Goal: Navigation & Orientation: Locate item on page

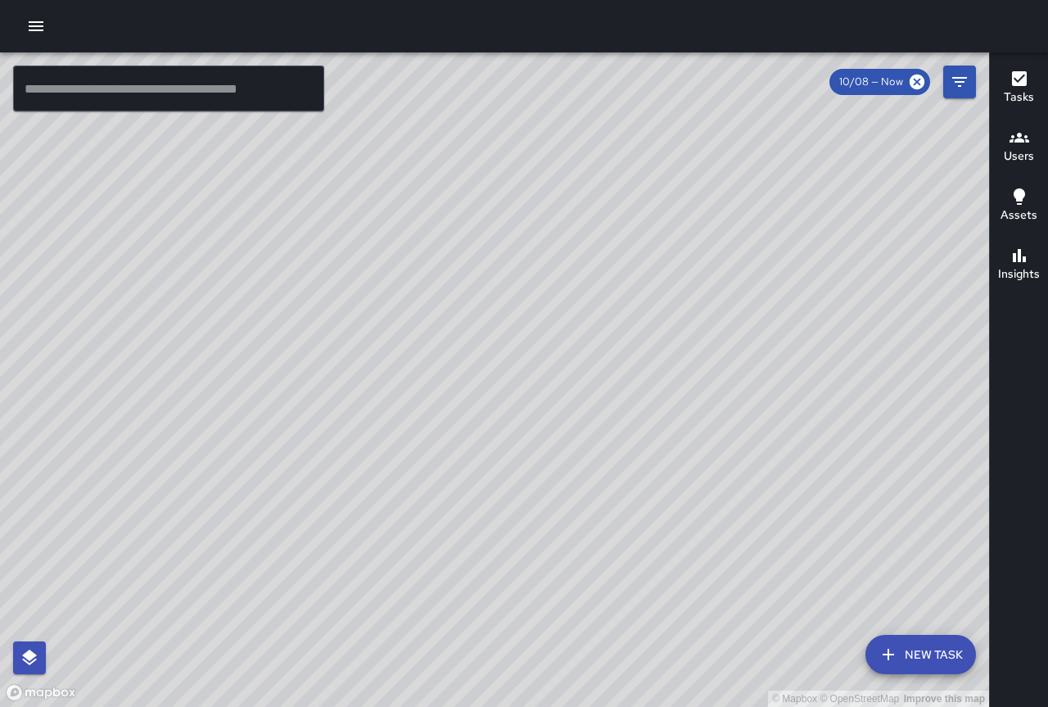
drag, startPoint x: 358, startPoint y: 292, endPoint x: 533, endPoint y: 362, distance: 188.5
click at [533, 362] on div "© Mapbox © OpenStreetMap Improve this map" at bounding box center [494, 379] width 989 height 654
drag, startPoint x: 576, startPoint y: 269, endPoint x: 477, endPoint y: 314, distance: 108.8
click at [464, 320] on div "© Mapbox © OpenStreetMap Improve this map" at bounding box center [494, 379] width 989 height 654
drag, startPoint x: 589, startPoint y: 224, endPoint x: 516, endPoint y: 277, distance: 90.2
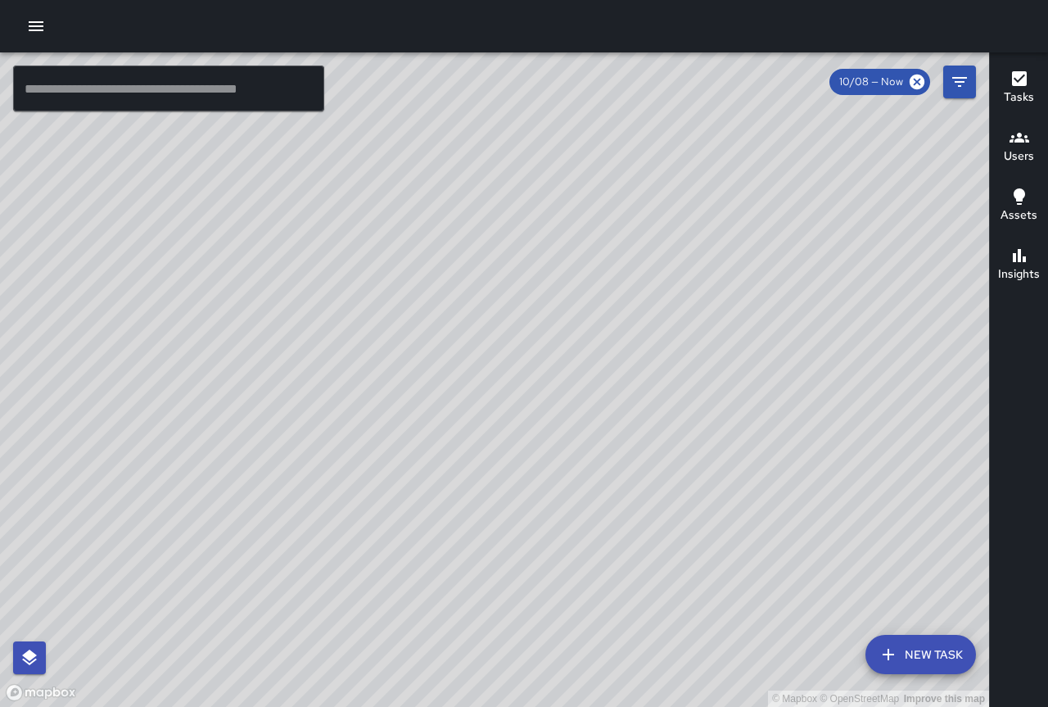
click at [517, 277] on div "© Mapbox © OpenStreetMap Improve this map" at bounding box center [494, 379] width 989 height 654
drag, startPoint x: 736, startPoint y: 301, endPoint x: 684, endPoint y: 314, distance: 53.8
click at [684, 314] on div "© Mapbox © OpenStreetMap Improve this map" at bounding box center [494, 379] width 989 height 654
drag, startPoint x: 549, startPoint y: 211, endPoint x: 566, endPoint y: 225, distance: 21.5
click at [571, 479] on div "© Mapbox © OpenStreetMap Improve this map" at bounding box center [494, 379] width 989 height 654
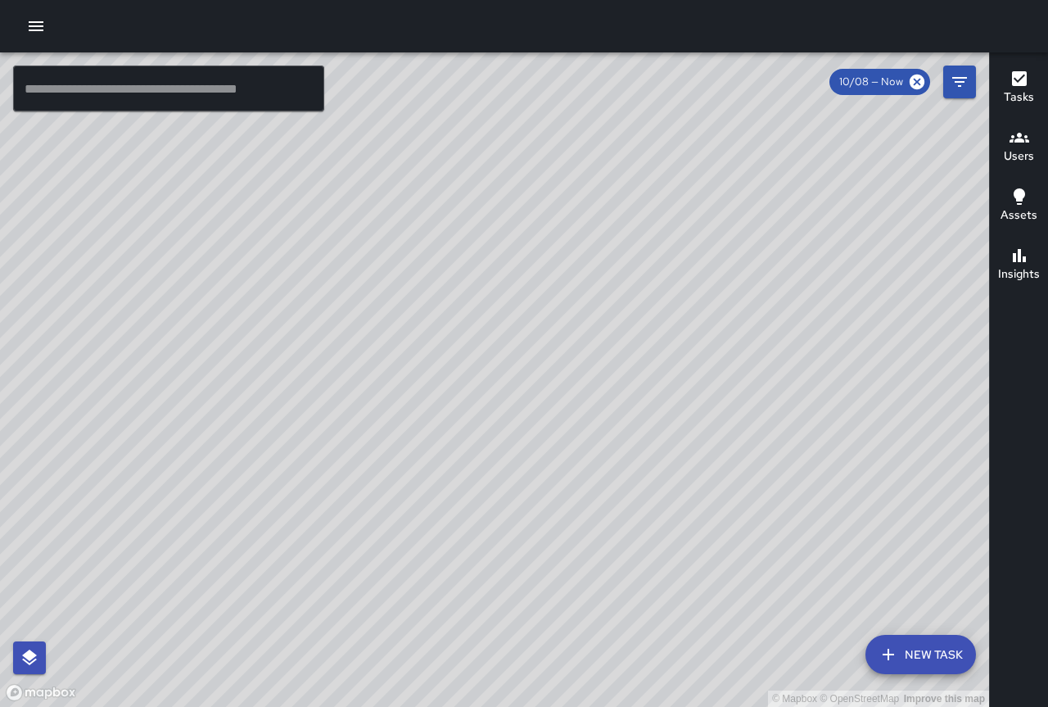
drag, startPoint x: 563, startPoint y: 197, endPoint x: 527, endPoint y: 498, distance: 302.8
click at [527, 498] on div "© Mapbox © OpenStreetMap Improve this map" at bounding box center [494, 379] width 989 height 654
drag, startPoint x: 536, startPoint y: 353, endPoint x: 557, endPoint y: 476, distance: 124.7
click at [580, 490] on div "© Mapbox © OpenStreetMap Improve this map" at bounding box center [494, 379] width 989 height 654
drag, startPoint x: 743, startPoint y: 572, endPoint x: 812, endPoint y: 622, distance: 85.7
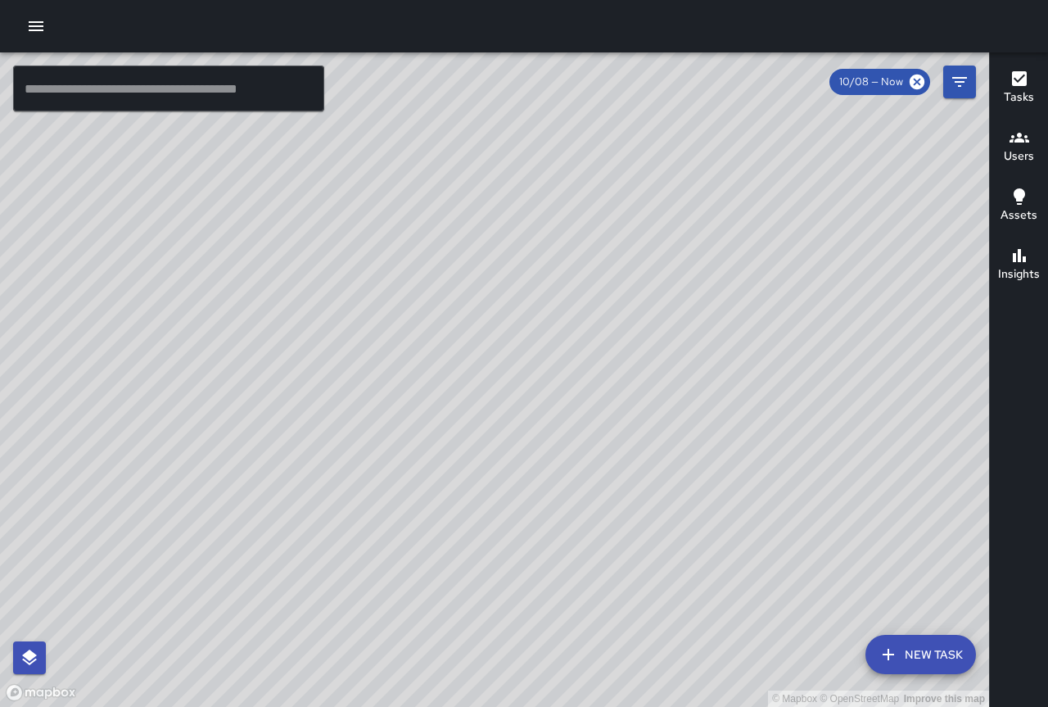
click at [812, 622] on div "© Mapbox © OpenStreetMap Improve this map" at bounding box center [494, 379] width 989 height 654
drag, startPoint x: 608, startPoint y: 409, endPoint x: 786, endPoint y: 608, distance: 267.4
click at [786, 608] on div "© Mapbox © OpenStreetMap Improve this map" at bounding box center [494, 379] width 989 height 654
drag, startPoint x: 661, startPoint y: 509, endPoint x: 440, endPoint y: 52, distance: 506.9
click at [440, 52] on div "© Mapbox © OpenStreetMap Improve this map" at bounding box center [494, 379] width 989 height 654
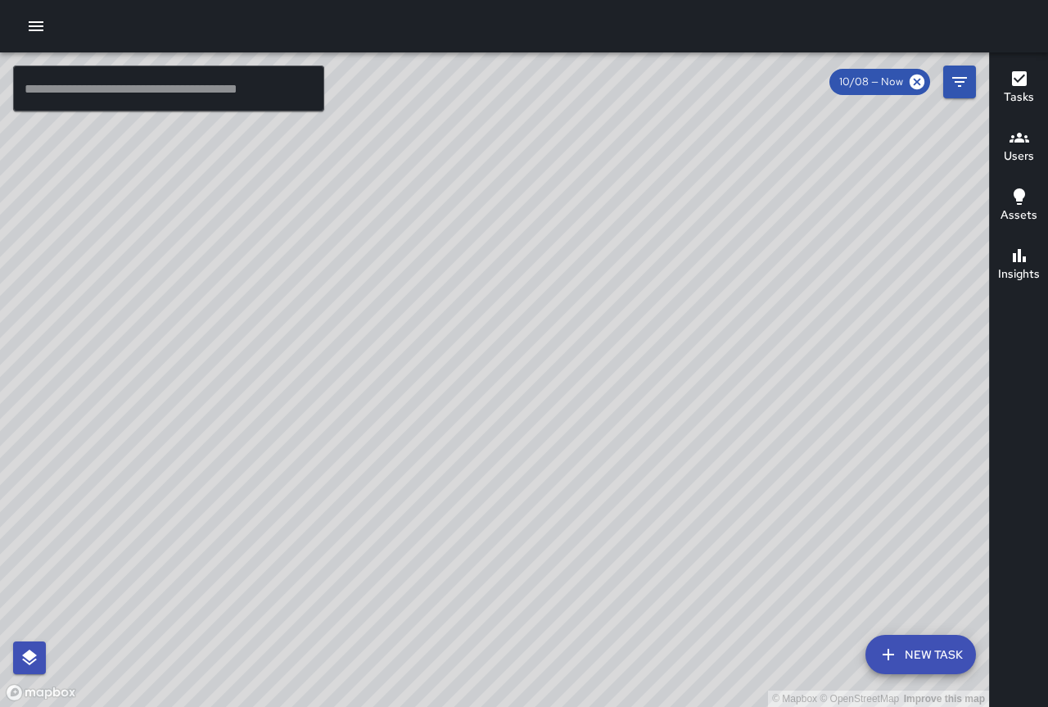
drag, startPoint x: 676, startPoint y: 354, endPoint x: 346, endPoint y: 66, distance: 437.5
click at [346, 66] on div "© Mapbox © OpenStreetMap Improve this map" at bounding box center [494, 379] width 989 height 654
drag, startPoint x: 676, startPoint y: 373, endPoint x: 358, endPoint y: 323, distance: 321.6
click at [354, 324] on div "© Mapbox © OpenStreetMap Improve this map" at bounding box center [494, 379] width 989 height 654
drag, startPoint x: 764, startPoint y: 486, endPoint x: 608, endPoint y: 338, distance: 214.9
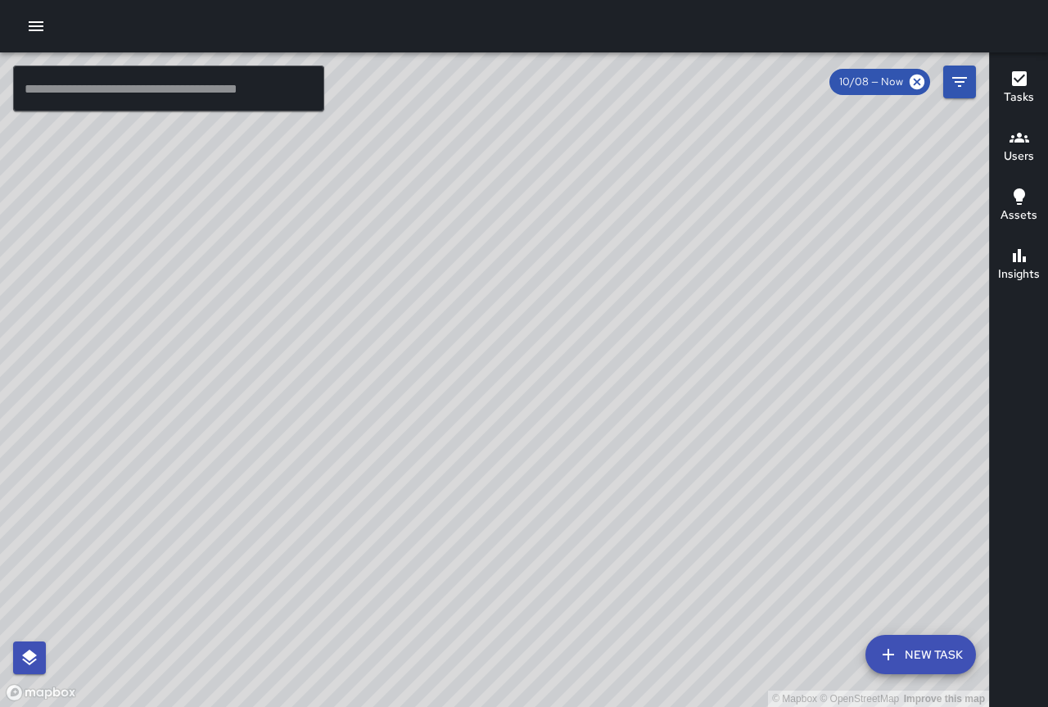
click at [610, 345] on div "© Mapbox © OpenStreetMap Improve this map" at bounding box center [494, 379] width 989 height 654
drag, startPoint x: 544, startPoint y: 522, endPoint x: 548, endPoint y: 318, distance: 203.9
click at [548, 319] on div "© Mapbox © OpenStreetMap Improve this map" at bounding box center [494, 379] width 989 height 654
drag, startPoint x: 405, startPoint y: 286, endPoint x: 524, endPoint y: 458, distance: 209.0
click at [524, 458] on div "© Mapbox © OpenStreetMap Improve this map" at bounding box center [494, 379] width 989 height 654
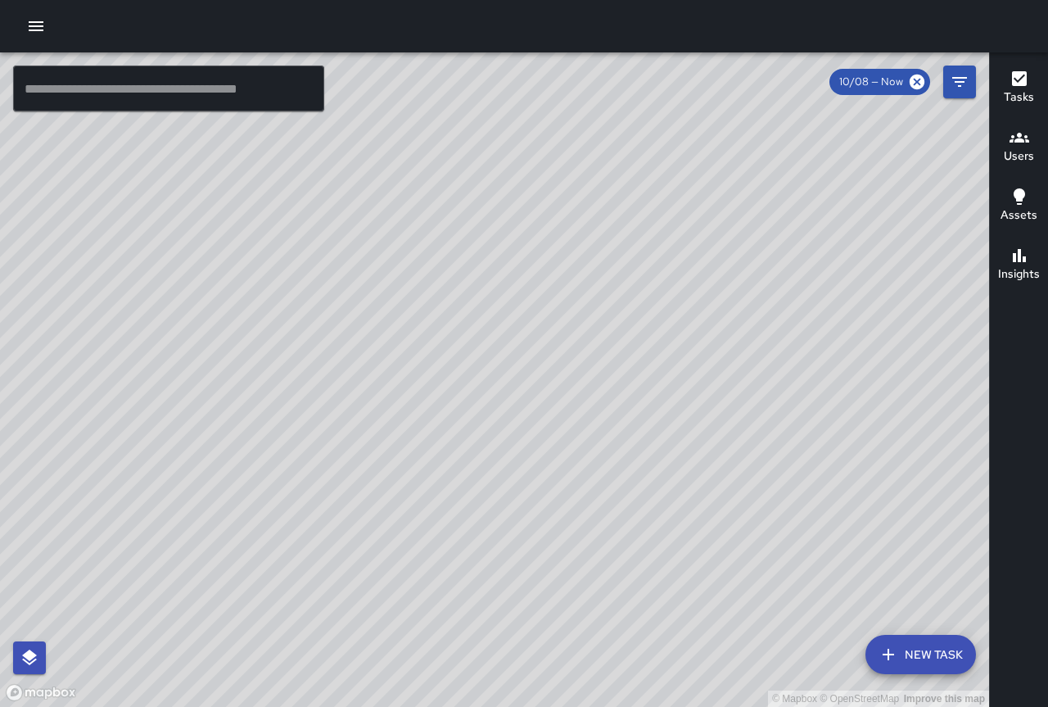
drag, startPoint x: 419, startPoint y: 409, endPoint x: 400, endPoint y: 257, distance: 153.6
click at [400, 257] on div "© Mapbox © OpenStreetMap Improve this map" at bounding box center [494, 379] width 989 height 654
drag, startPoint x: 689, startPoint y: 475, endPoint x: 563, endPoint y: 305, distance: 211.3
click at [563, 305] on div "© Mapbox © OpenStreetMap Improve this map" at bounding box center [494, 379] width 989 height 654
drag, startPoint x: 455, startPoint y: 382, endPoint x: 457, endPoint y: 443, distance: 61.4
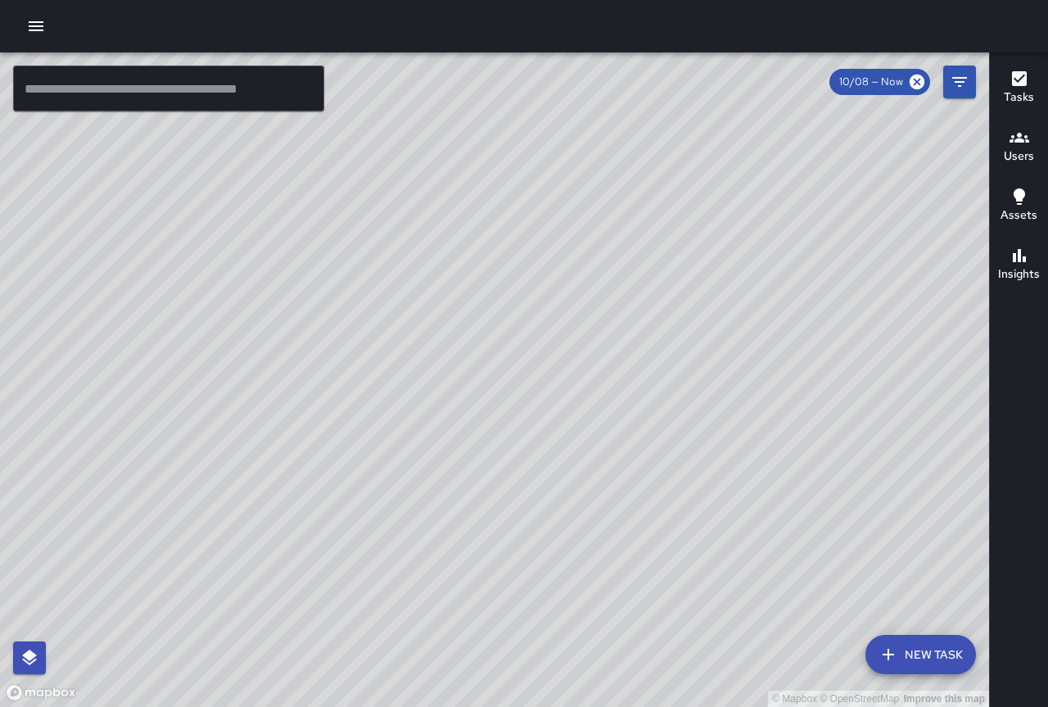
click at [457, 443] on div "© Mapbox © OpenStreetMap Improve this map" at bounding box center [494, 379] width 989 height 654
drag, startPoint x: 524, startPoint y: 212, endPoint x: 477, endPoint y: 458, distance: 250.2
click at [477, 458] on div "© Mapbox © OpenStreetMap Improve this map" at bounding box center [494, 379] width 989 height 654
drag, startPoint x: 387, startPoint y: 365, endPoint x: 378, endPoint y: 390, distance: 26.2
click at [378, 390] on div "© Mapbox © OpenStreetMap Improve this map" at bounding box center [494, 379] width 989 height 654
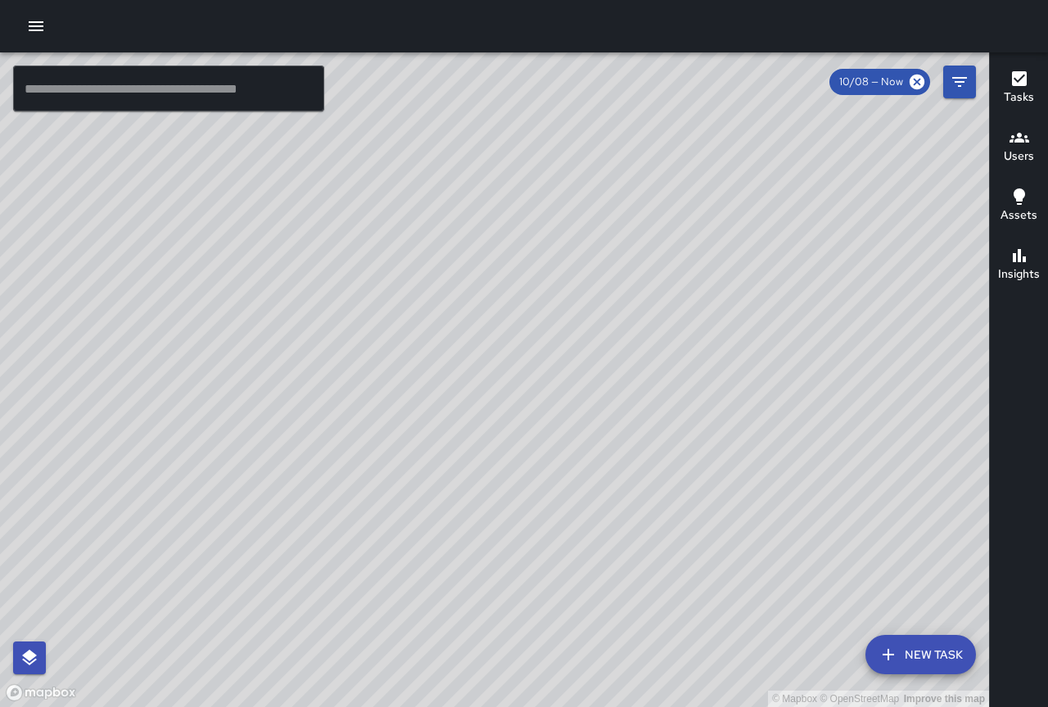
click at [548, 230] on div "© Mapbox © OpenStreetMap Improve this map" at bounding box center [494, 379] width 989 height 654
drag, startPoint x: 699, startPoint y: 360, endPoint x: 568, endPoint y: 366, distance: 131.1
click at [568, 366] on div "© Mapbox © OpenStreetMap Improve this map" at bounding box center [494, 379] width 989 height 654
drag, startPoint x: 479, startPoint y: 238, endPoint x: 523, endPoint y: 424, distance: 191.1
click at [523, 424] on div "© Mapbox © OpenStreetMap Improve this map" at bounding box center [494, 379] width 989 height 654
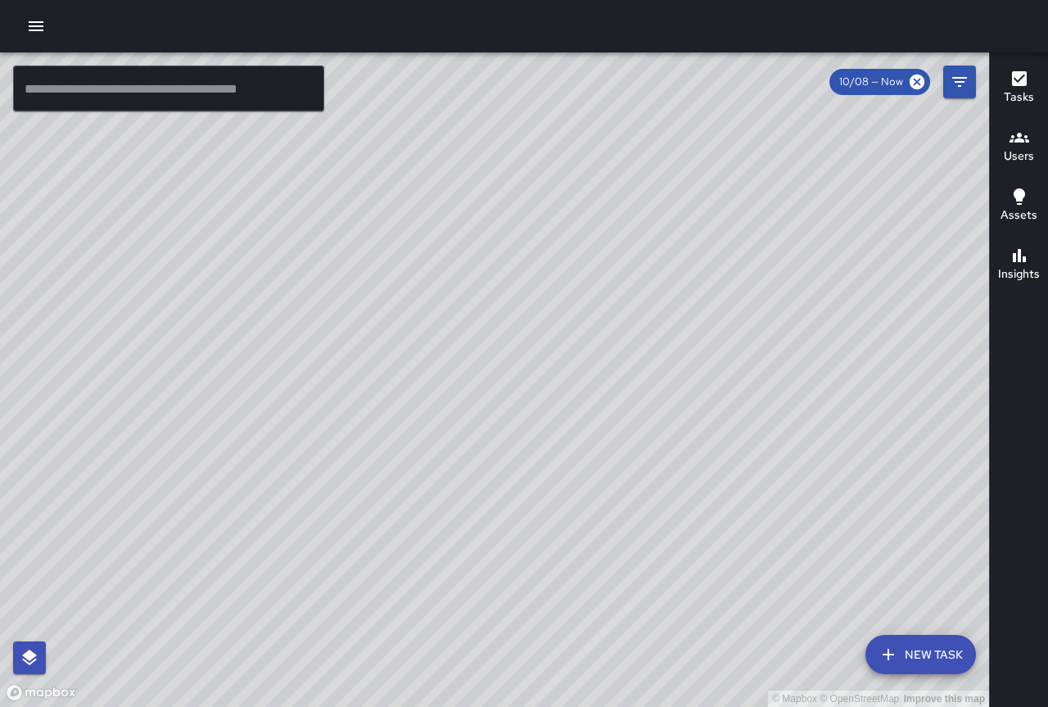
drag, startPoint x: 448, startPoint y: 251, endPoint x: 580, endPoint y: 455, distance: 242.8
click at [580, 455] on div "© Mapbox © OpenStreetMap Improve this map" at bounding box center [494, 379] width 989 height 654
drag, startPoint x: 522, startPoint y: 328, endPoint x: 577, endPoint y: 445, distance: 130.4
click at [577, 446] on div "© Mapbox © OpenStreetMap Improve this map" at bounding box center [494, 379] width 989 height 654
drag, startPoint x: 278, startPoint y: 344, endPoint x: 567, endPoint y: 463, distance: 312.0
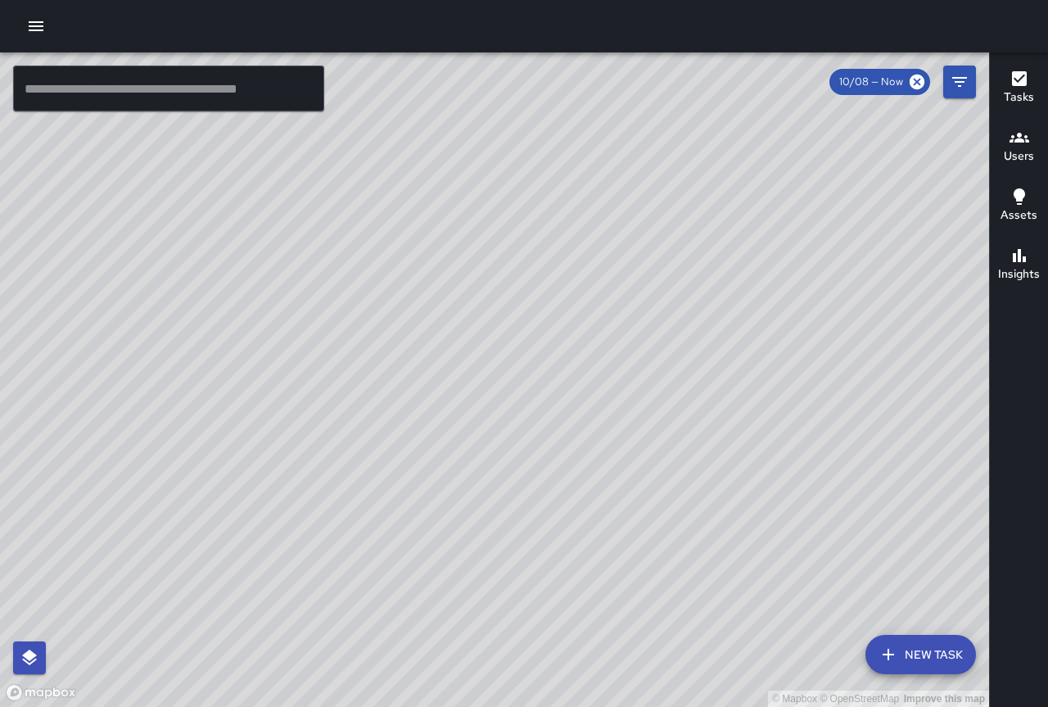
click at [567, 463] on div "© Mapbox © OpenStreetMap Improve this map" at bounding box center [494, 379] width 989 height 654
drag, startPoint x: 730, startPoint y: 432, endPoint x: 698, endPoint y: 528, distance: 101.0
click at [702, 542] on div "© Mapbox © OpenStreetMap Improve this map" at bounding box center [494, 379] width 989 height 654
drag, startPoint x: 702, startPoint y: 503, endPoint x: 461, endPoint y: 379, distance: 270.6
click at [461, 379] on div "© Mapbox © OpenStreetMap Improve this map" at bounding box center [494, 379] width 989 height 654
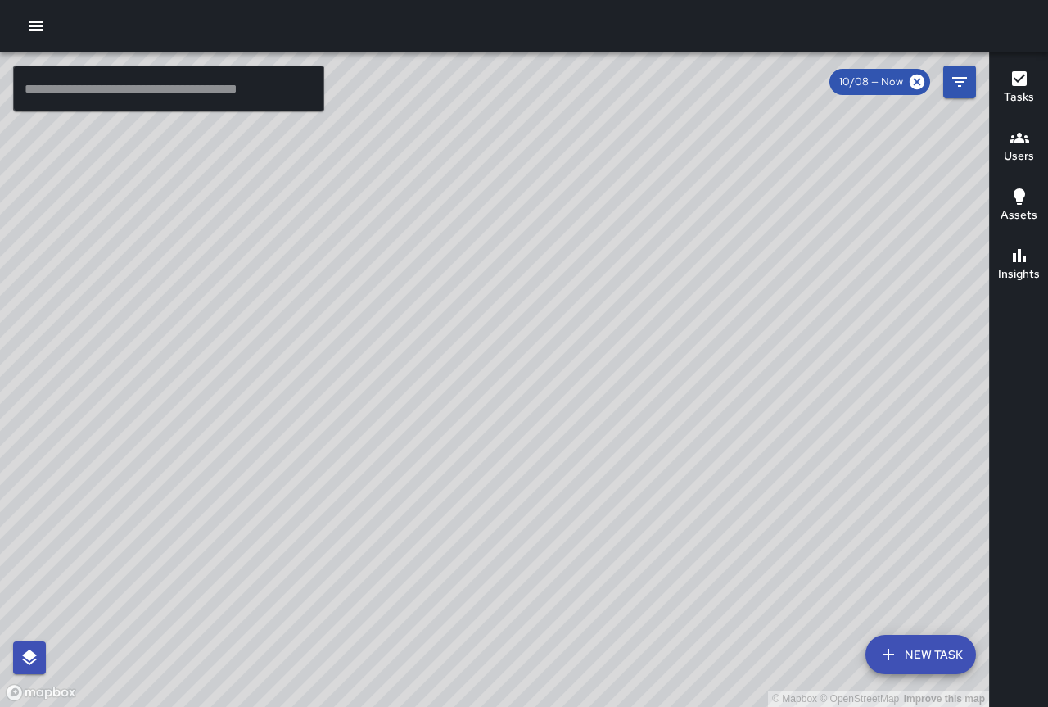
drag, startPoint x: 660, startPoint y: 454, endPoint x: 549, endPoint y: 389, distance: 129.2
click at [549, 389] on div "© Mapbox © OpenStreetMap Improve this map" at bounding box center [494, 379] width 989 height 654
drag, startPoint x: 560, startPoint y: 387, endPoint x: 802, endPoint y: 452, distance: 250.1
click at [802, 452] on div "© Mapbox © OpenStreetMap Improve this map" at bounding box center [494, 379] width 989 height 654
drag, startPoint x: 590, startPoint y: 369, endPoint x: 771, endPoint y: 577, distance: 275.7
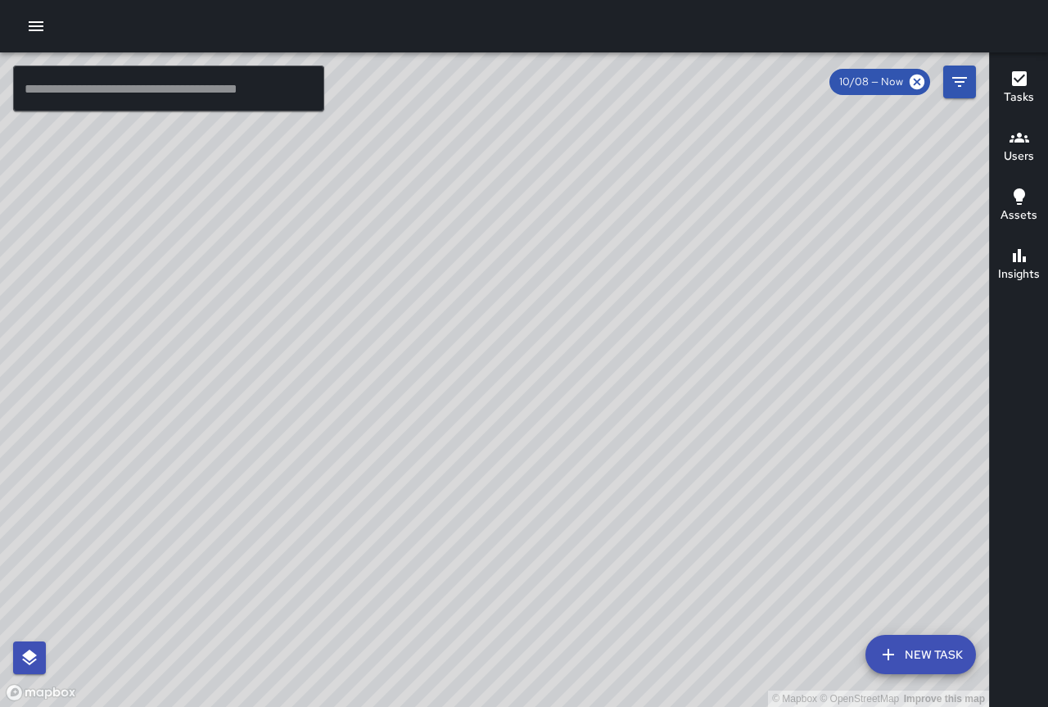
click at [771, 577] on div "© Mapbox © OpenStreetMap Improve this map" at bounding box center [494, 379] width 989 height 654
drag, startPoint x: 667, startPoint y: 491, endPoint x: 781, endPoint y: 597, distance: 155.9
click at [781, 597] on div "© Mapbox © OpenStreetMap Improve this map" at bounding box center [494, 379] width 989 height 654
drag, startPoint x: 664, startPoint y: 512, endPoint x: 408, endPoint y: 386, distance: 285.3
click at [408, 386] on div "© Mapbox © OpenStreetMap Improve this map" at bounding box center [494, 379] width 989 height 654
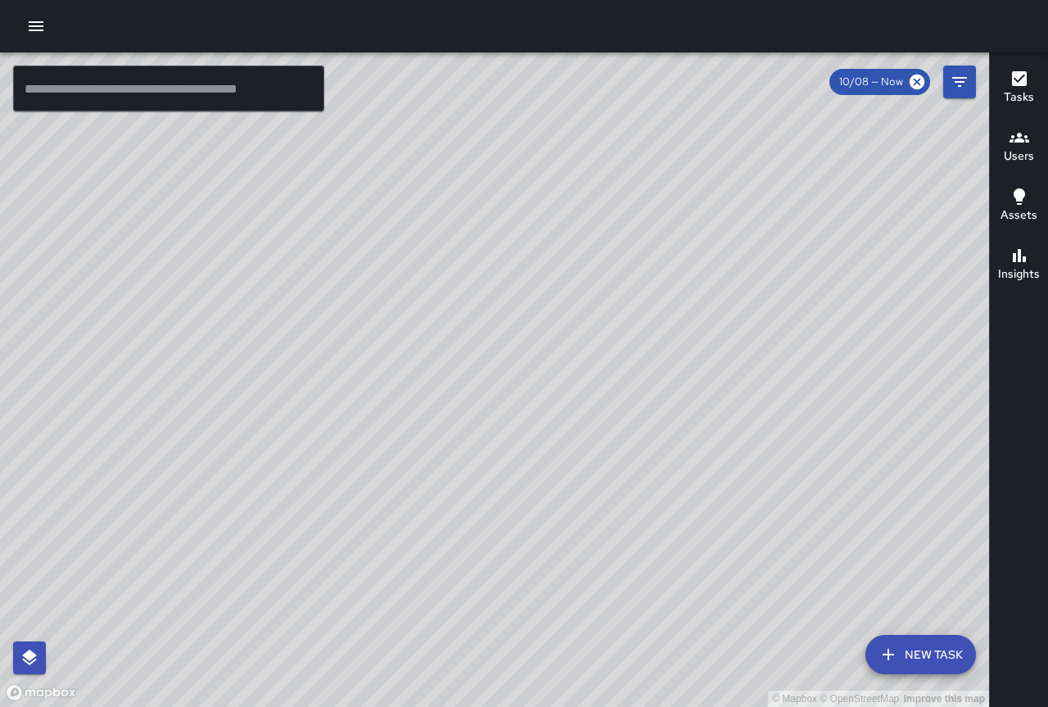
drag, startPoint x: 548, startPoint y: 456, endPoint x: 418, endPoint y: 242, distance: 251.0
click at [418, 242] on div "© Mapbox © OpenStreetMap Improve this map" at bounding box center [494, 379] width 989 height 654
drag, startPoint x: 549, startPoint y: 427, endPoint x: 491, endPoint y: 317, distance: 123.8
click at [477, 287] on div "© Mapbox © OpenStreetMap Improve this map" at bounding box center [494, 379] width 989 height 654
drag, startPoint x: 534, startPoint y: 438, endPoint x: 477, endPoint y: 282, distance: 166.3
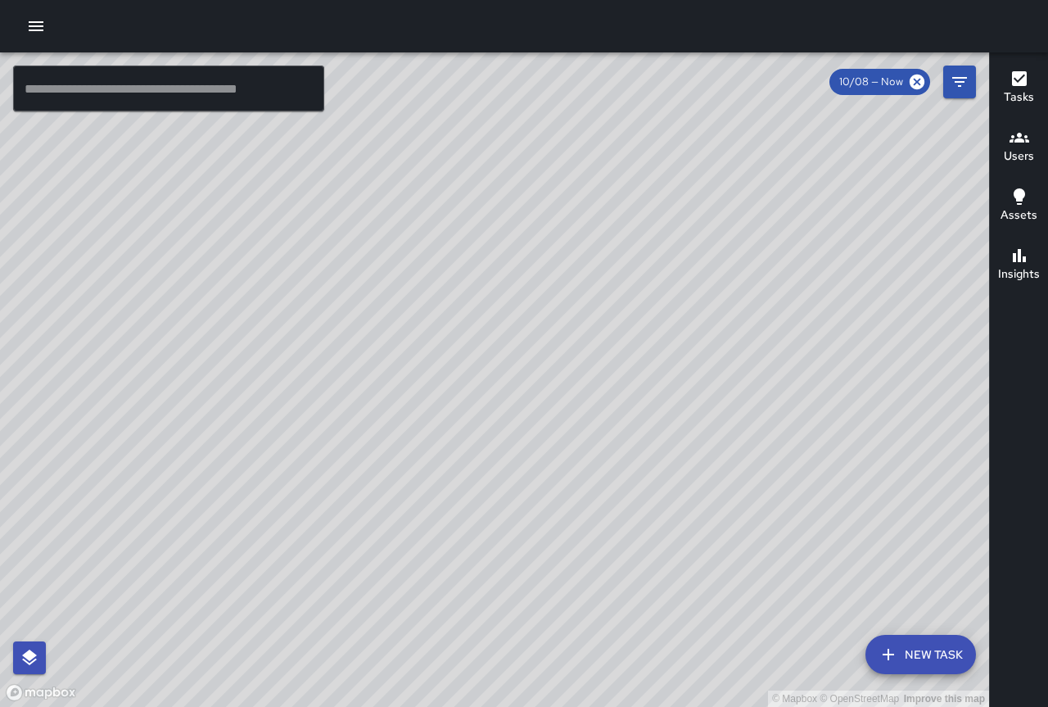
click at [477, 282] on div "© Mapbox © OpenStreetMap Improve this map" at bounding box center [494, 379] width 989 height 654
drag, startPoint x: 455, startPoint y: 388, endPoint x: 503, endPoint y: 568, distance: 186.3
click at [499, 617] on div "© Mapbox © OpenStreetMap Improve this map" at bounding box center [494, 379] width 989 height 654
drag, startPoint x: 522, startPoint y: 506, endPoint x: 513, endPoint y: 557, distance: 51.6
click at [514, 556] on div "© Mapbox © OpenStreetMap Improve this map" at bounding box center [494, 379] width 989 height 654
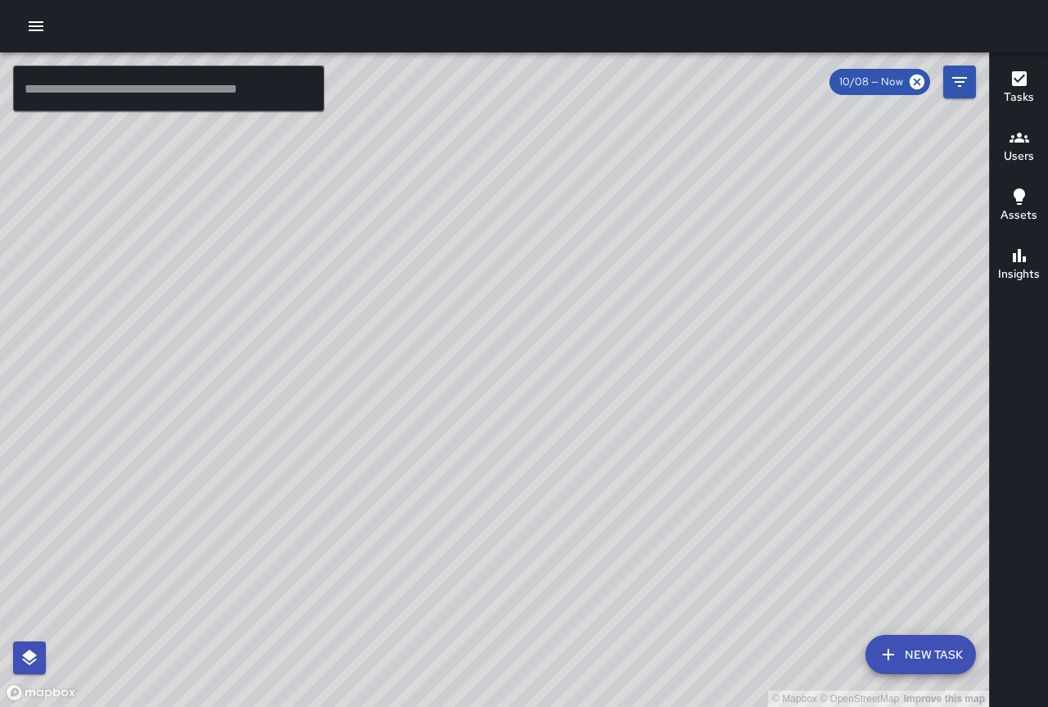
drag, startPoint x: 332, startPoint y: 260, endPoint x: 327, endPoint y: 510, distance: 250.6
click at [327, 510] on div "© Mapbox © OpenStreetMap Improve this map" at bounding box center [494, 379] width 989 height 654
drag, startPoint x: 351, startPoint y: 457, endPoint x: 327, endPoint y: 337, distance: 122.9
click at [37, 101] on div "© Mapbox © OpenStreetMap Improve this map ​ New Task 10/08 — Now Map Layers Tas…" at bounding box center [494, 379] width 989 height 654
drag, startPoint x: 471, startPoint y: 451, endPoint x: 377, endPoint y: 302, distance: 175.9
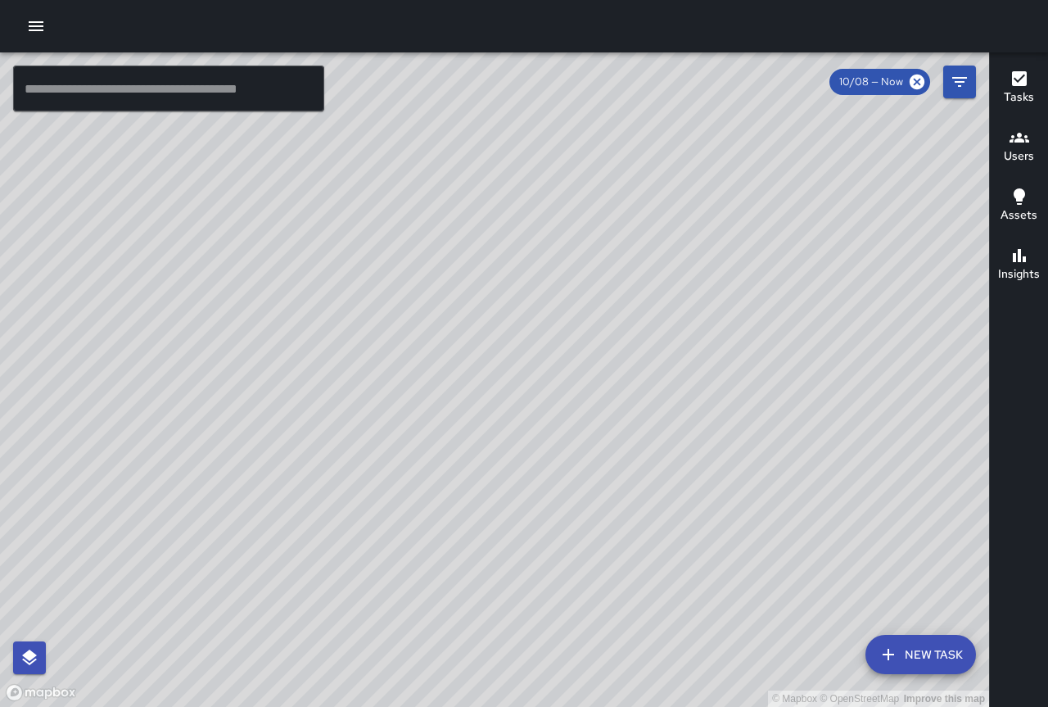
click at [368, 299] on div "© Mapbox © OpenStreetMap Improve this map CC [PERSON_NAME] [STREET_ADDRESS] Com…" at bounding box center [494, 379] width 989 height 654
drag, startPoint x: 274, startPoint y: 235, endPoint x: 406, endPoint y: 410, distance: 219.3
click at [406, 410] on div "© Mapbox © OpenStreetMap Improve this map" at bounding box center [494, 379] width 989 height 654
drag, startPoint x: 278, startPoint y: 377, endPoint x: 284, endPoint y: 383, distance: 8.7
click at [284, 383] on div "© Mapbox © OpenStreetMap Improve this map" at bounding box center [494, 379] width 989 height 654
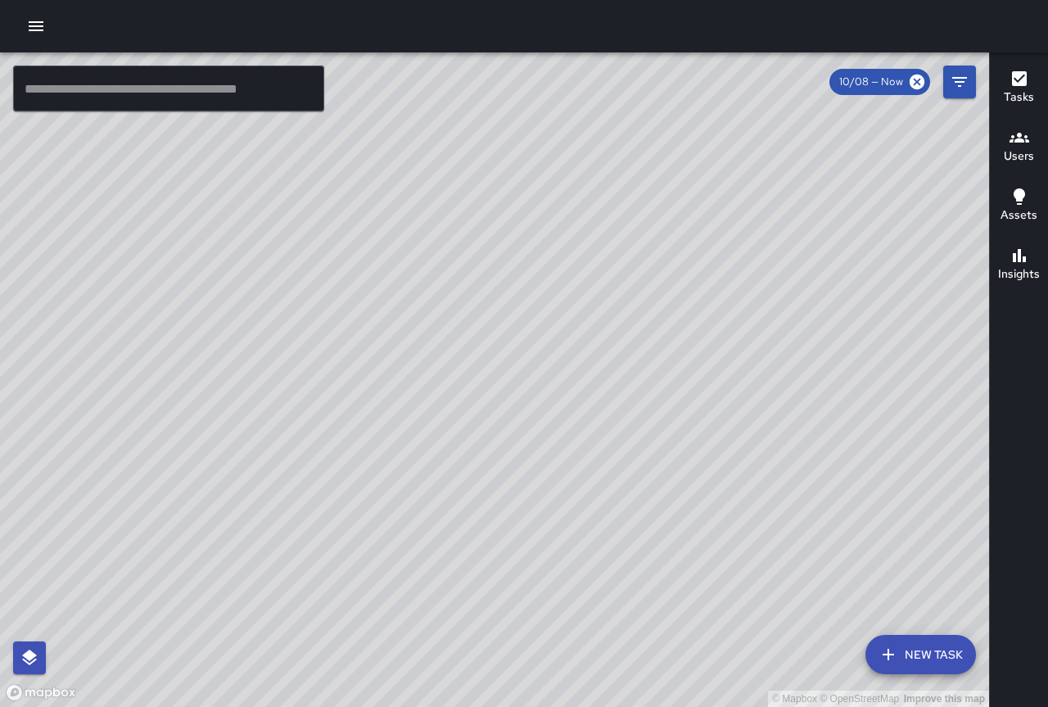
drag, startPoint x: 434, startPoint y: 218, endPoint x: 160, endPoint y: 527, distance: 413.0
click at [160, 533] on div "© Mapbox © OpenStreetMap Improve this map" at bounding box center [494, 379] width 989 height 654
drag, startPoint x: 398, startPoint y: 576, endPoint x: 328, endPoint y: 527, distance: 85.9
click at [327, 529] on div "© Mapbox © OpenStreetMap Improve this map" at bounding box center [494, 379] width 989 height 654
drag, startPoint x: 453, startPoint y: 264, endPoint x: 479, endPoint y: 549, distance: 285.3
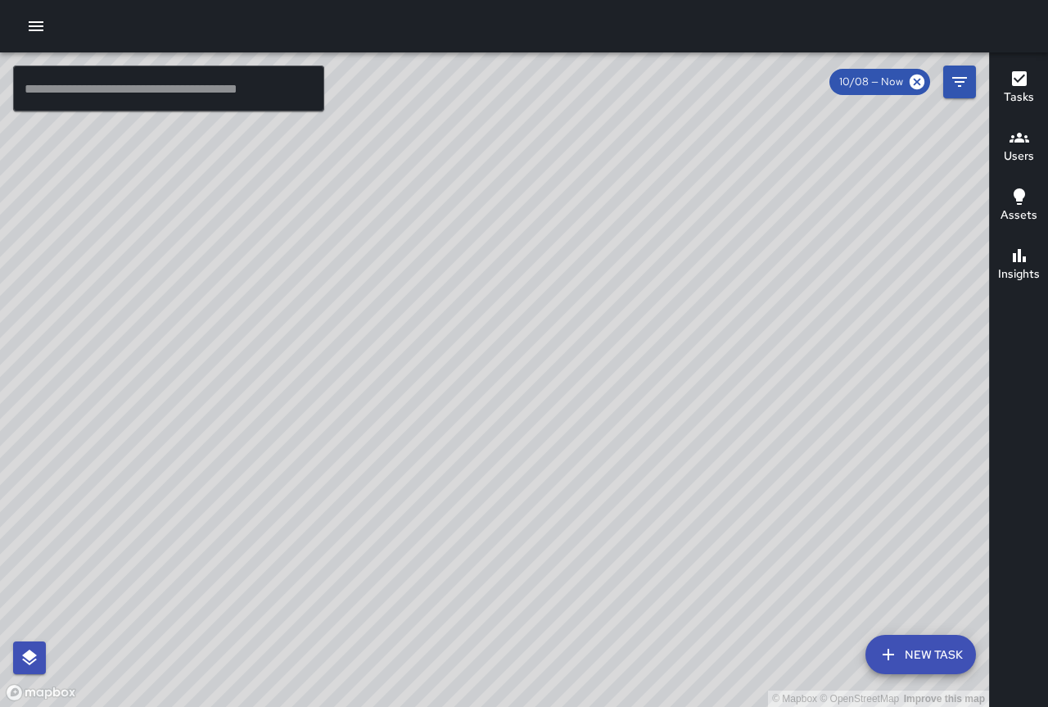
click at [420, 557] on div "© Mapbox © OpenStreetMap Improve this map" at bounding box center [494, 379] width 989 height 654
click at [432, 429] on div "© Mapbox © OpenStreetMap Improve this map" at bounding box center [494, 379] width 989 height 654
drag, startPoint x: 541, startPoint y: 298, endPoint x: 505, endPoint y: 335, distance: 51.5
click at [505, 335] on div "© Mapbox © OpenStreetMap Improve this map" at bounding box center [494, 379] width 989 height 654
drag, startPoint x: 540, startPoint y: 304, endPoint x: 490, endPoint y: 357, distance: 72.4
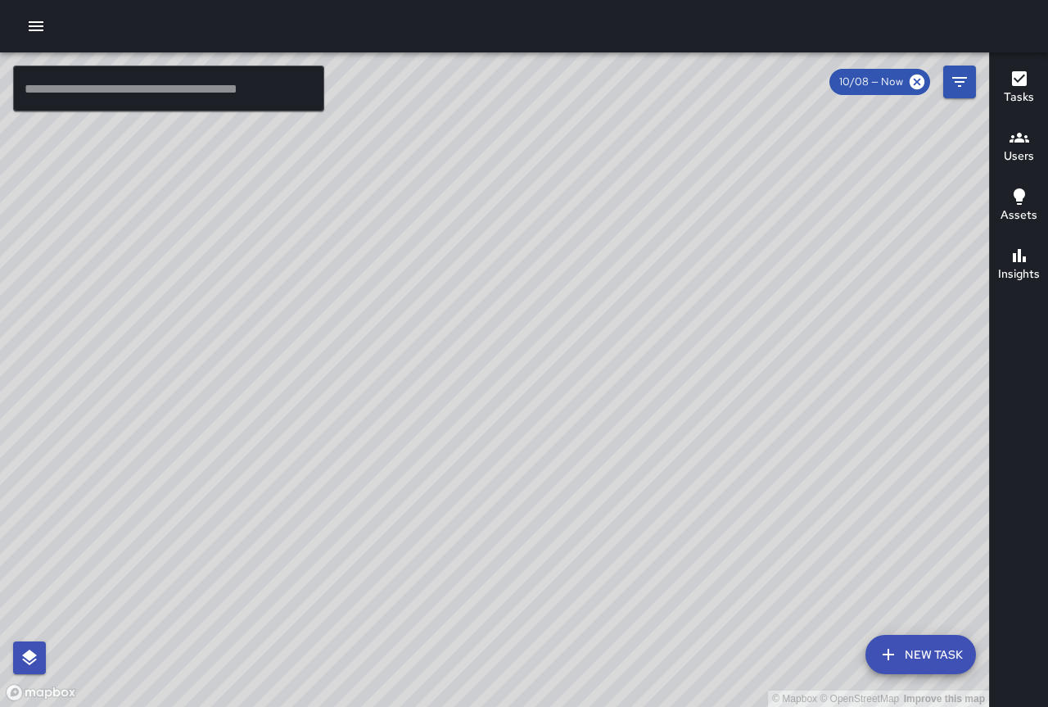
click at [490, 357] on div "© Mapbox © OpenStreetMap Improve this map" at bounding box center [494, 379] width 989 height 654
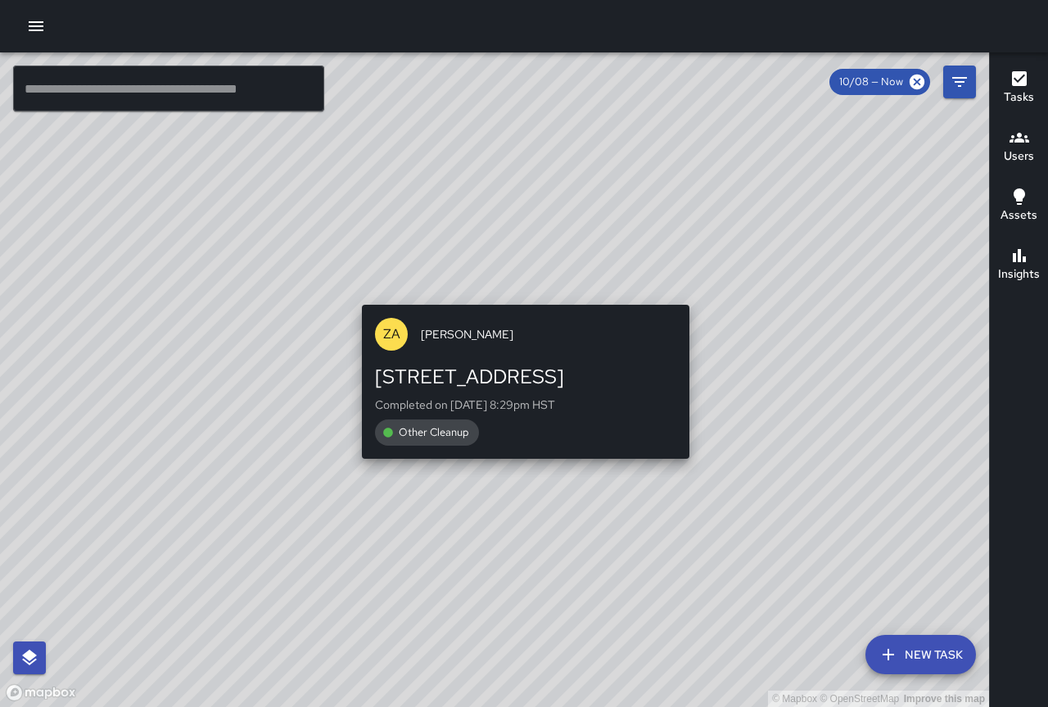
drag, startPoint x: 596, startPoint y: 355, endPoint x: 522, endPoint y: 296, distance: 95.5
click at [522, 296] on div "© Mapbox © OpenStreetMap Improve this map ZA [PERSON_NAME] [STREET_ADDRESS] Com…" at bounding box center [494, 379] width 989 height 654
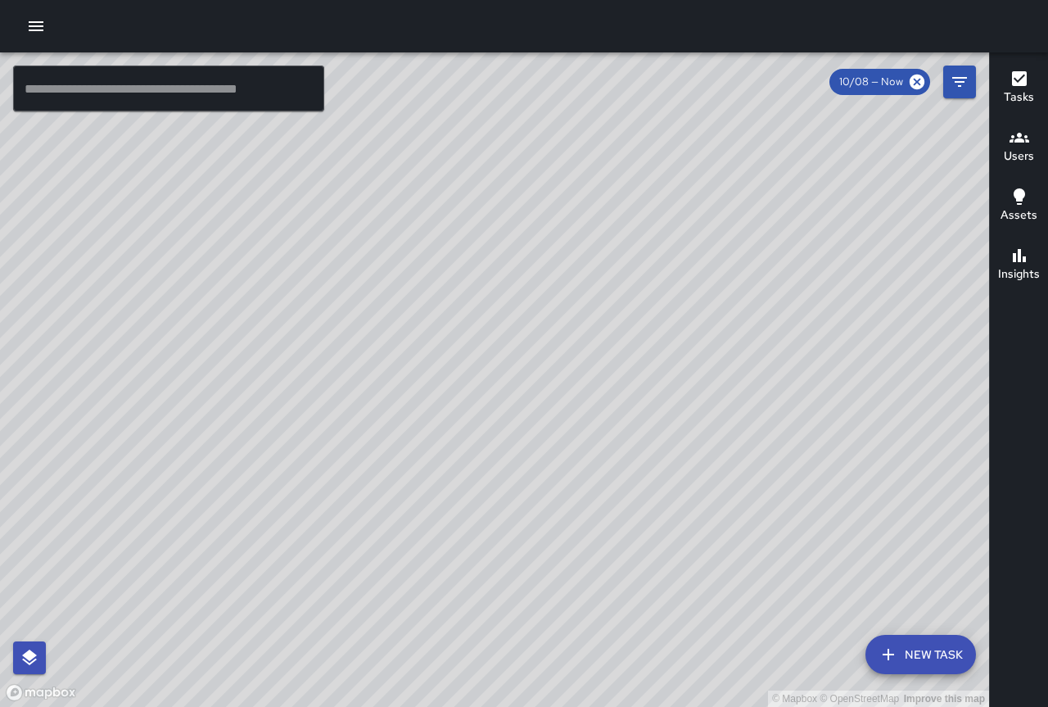
click at [685, 436] on div "© Mapbox © OpenStreetMap Improve this map" at bounding box center [494, 379] width 989 height 654
drag, startPoint x: 591, startPoint y: 216, endPoint x: 545, endPoint y: 346, distance: 138.3
click at [526, 351] on div "© Mapbox © OpenStreetMap Improve this map" at bounding box center [494, 379] width 989 height 654
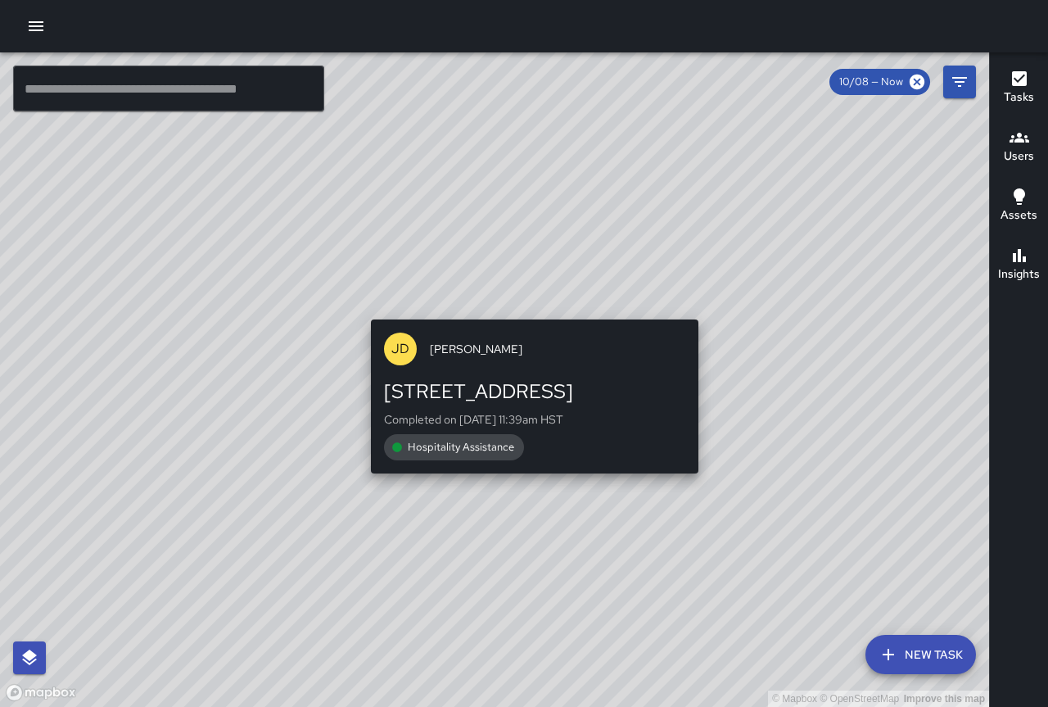
click at [455, 356] on span "[PERSON_NAME]" at bounding box center [557, 349] width 255 height 16
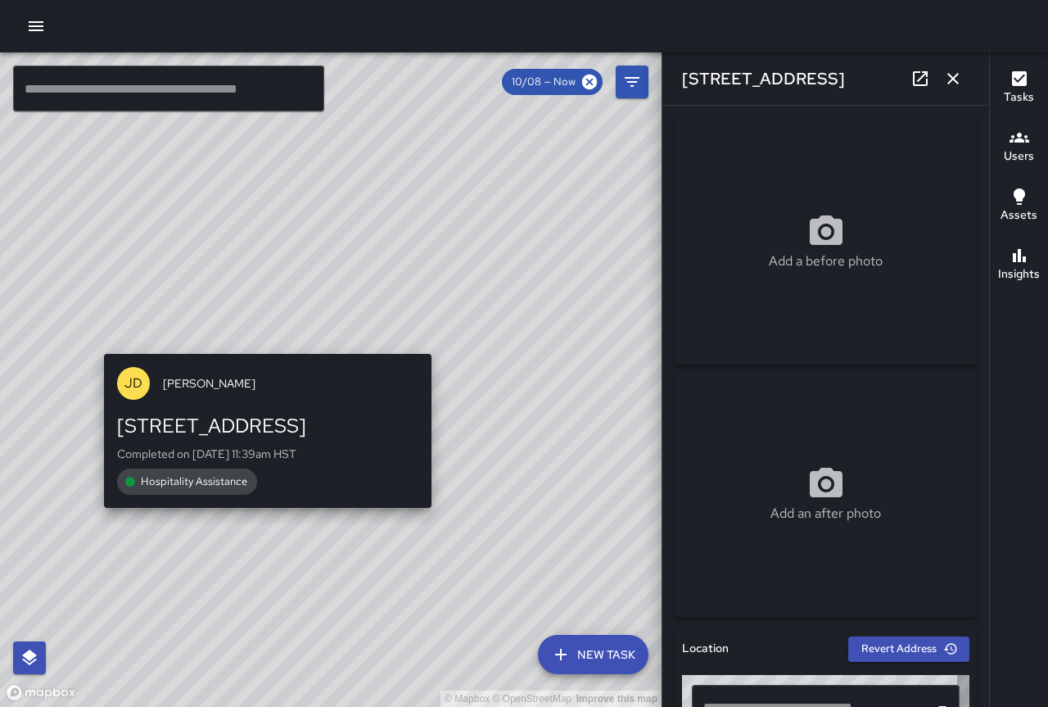
type input "**********"
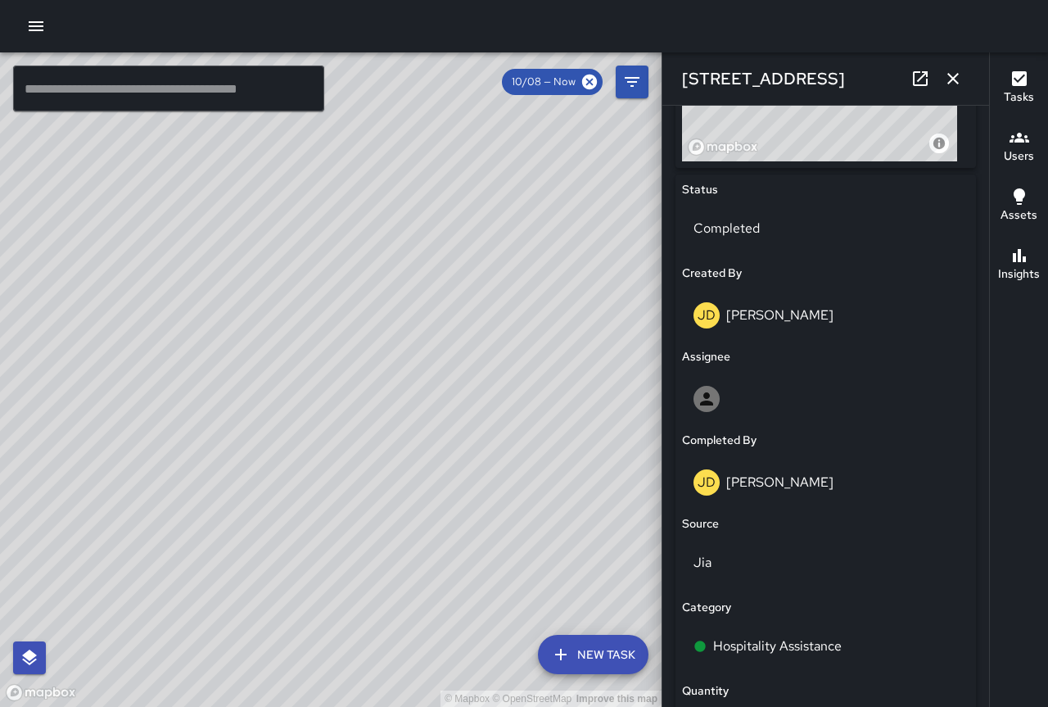
scroll to position [549, 0]
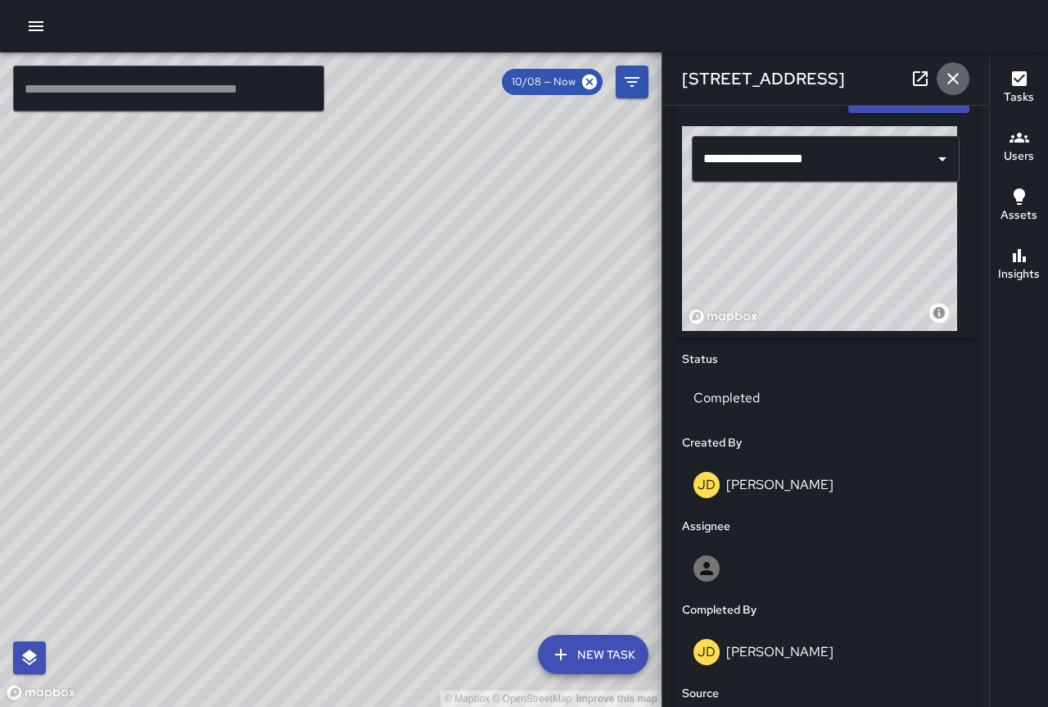
click at [951, 78] on icon "button" at bounding box center [953, 79] width 20 height 20
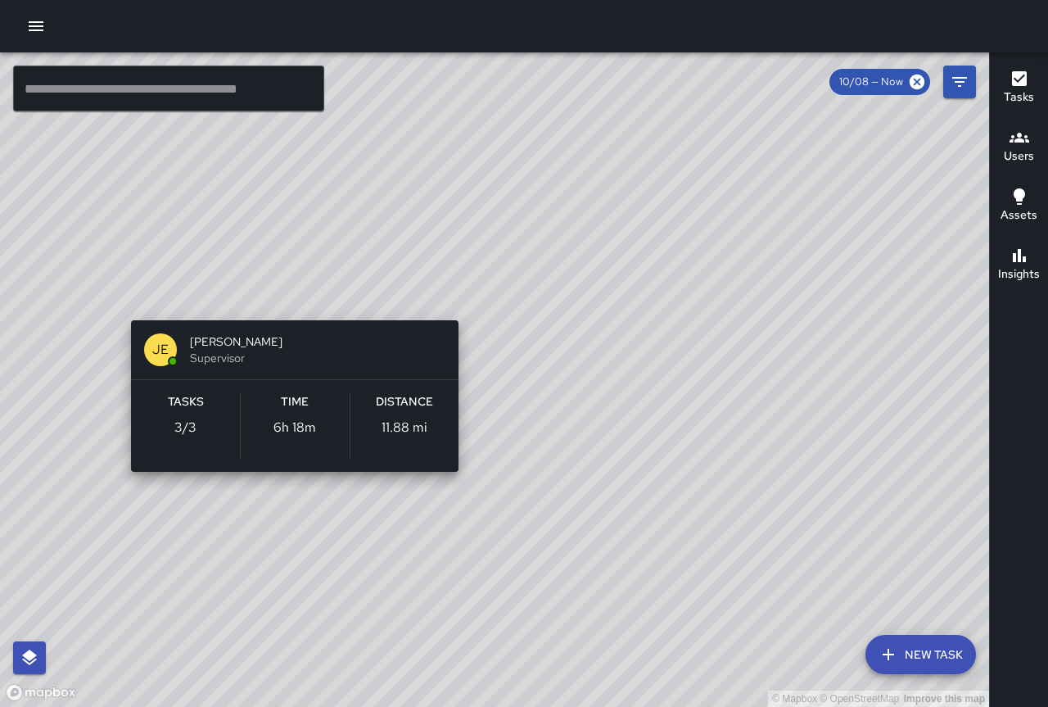
click at [460, 297] on div "© Mapbox © OpenStreetMap Improve this map [PERSON_NAME] Supervisor Tasks 3 / 3 …" at bounding box center [494, 379] width 989 height 654
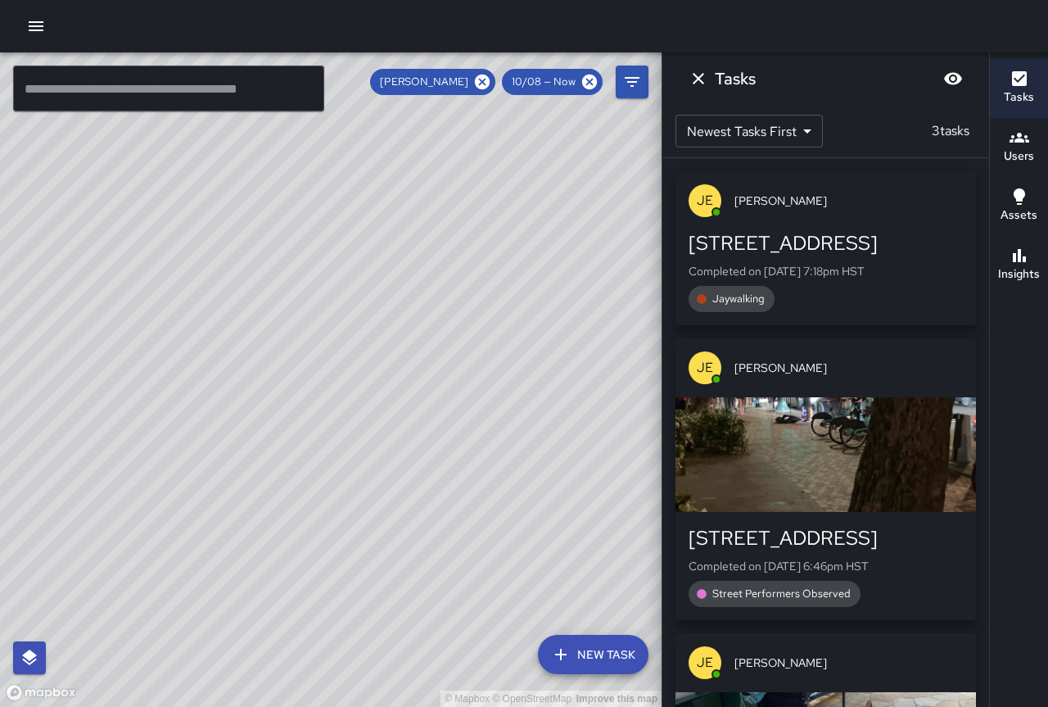
drag, startPoint x: 471, startPoint y: 263, endPoint x: 599, endPoint y: 349, distance: 154.7
click at [599, 349] on div "© Mapbox © OpenStreetMap Improve this map" at bounding box center [331, 379] width 662 height 654
drag, startPoint x: 459, startPoint y: 311, endPoint x: 357, endPoint y: 392, distance: 129.9
click at [355, 414] on div "© Mapbox © OpenStreetMap Improve this map" at bounding box center [331, 379] width 662 height 654
drag, startPoint x: 470, startPoint y: 385, endPoint x: 395, endPoint y: 301, distance: 112.5
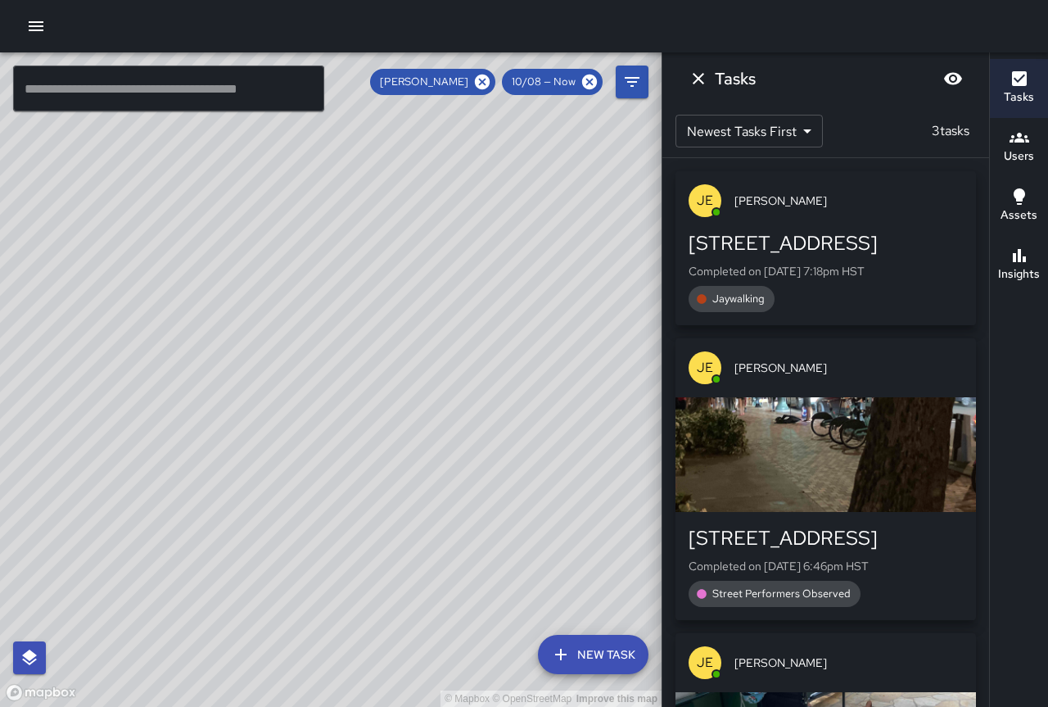
click at [395, 304] on div "© Mapbox © OpenStreetMap Improve this map" at bounding box center [331, 379] width 662 height 654
drag, startPoint x: 500, startPoint y: 358, endPoint x: 380, endPoint y: 251, distance: 160.7
click at [380, 251] on div "© Mapbox © OpenStreetMap Improve this map" at bounding box center [331, 379] width 662 height 654
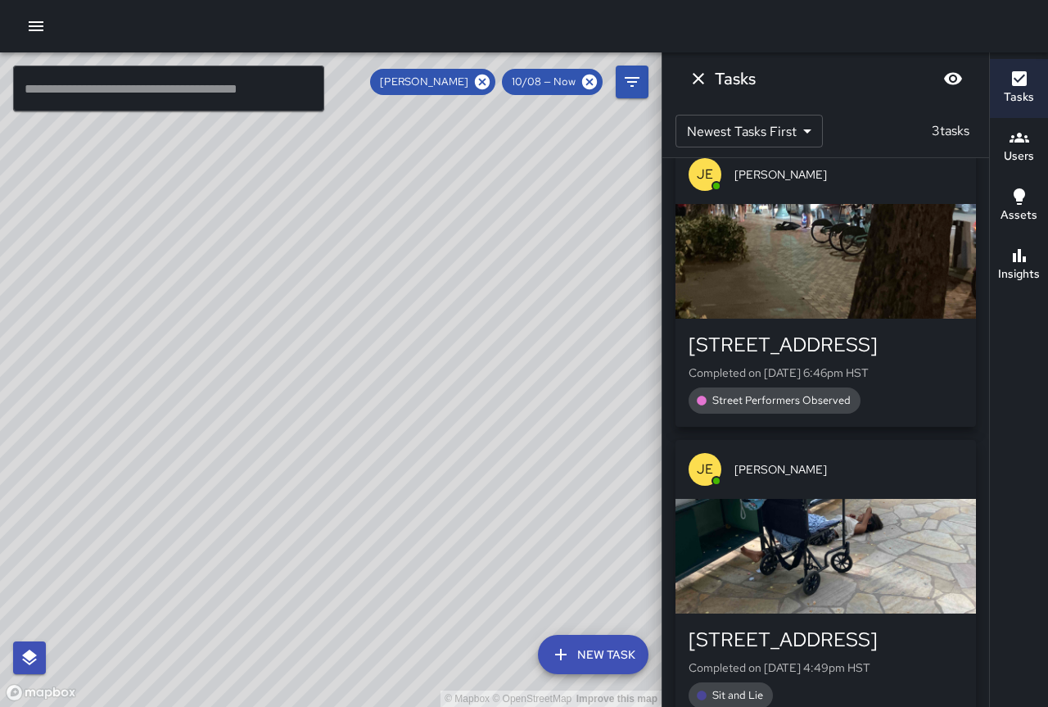
scroll to position [221, 0]
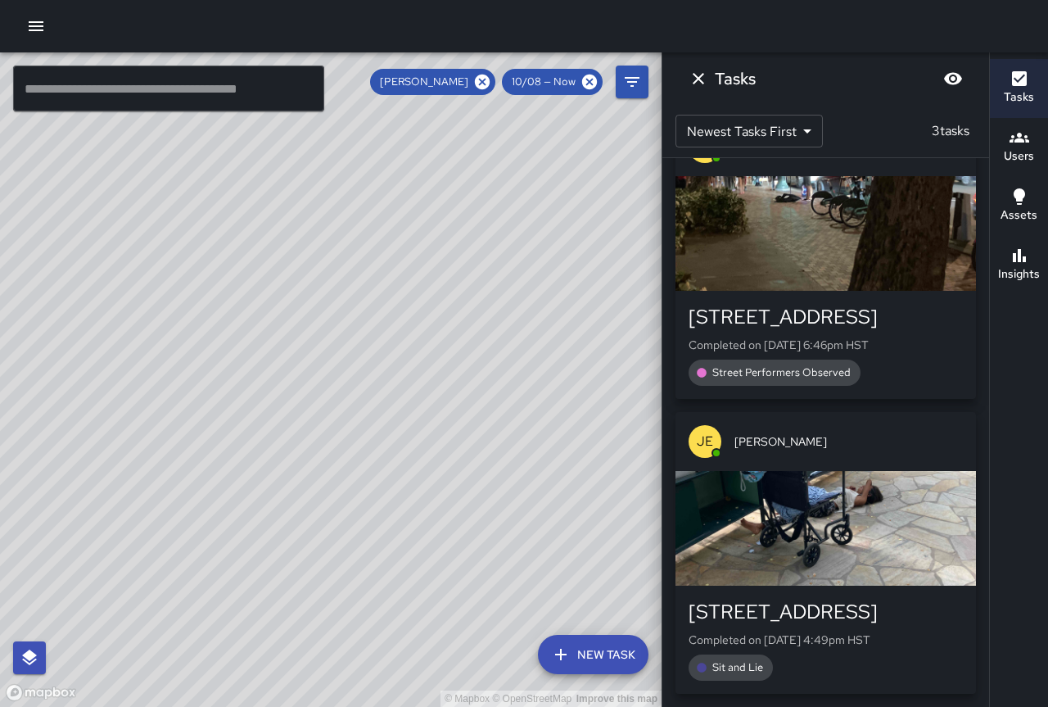
drag, startPoint x: 837, startPoint y: 489, endPoint x: 841, endPoint y: 480, distance: 9.9
click at [841, 484] on div "button" at bounding box center [826, 528] width 301 height 115
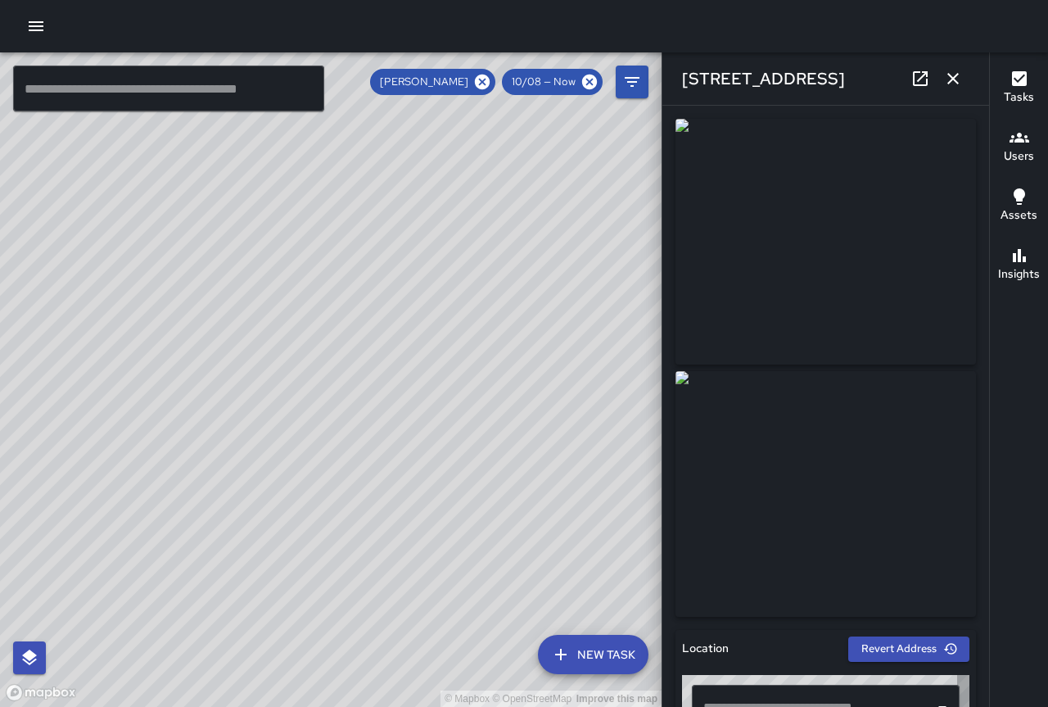
type input "**********"
click at [949, 80] on icon "button" at bounding box center [953, 79] width 20 height 20
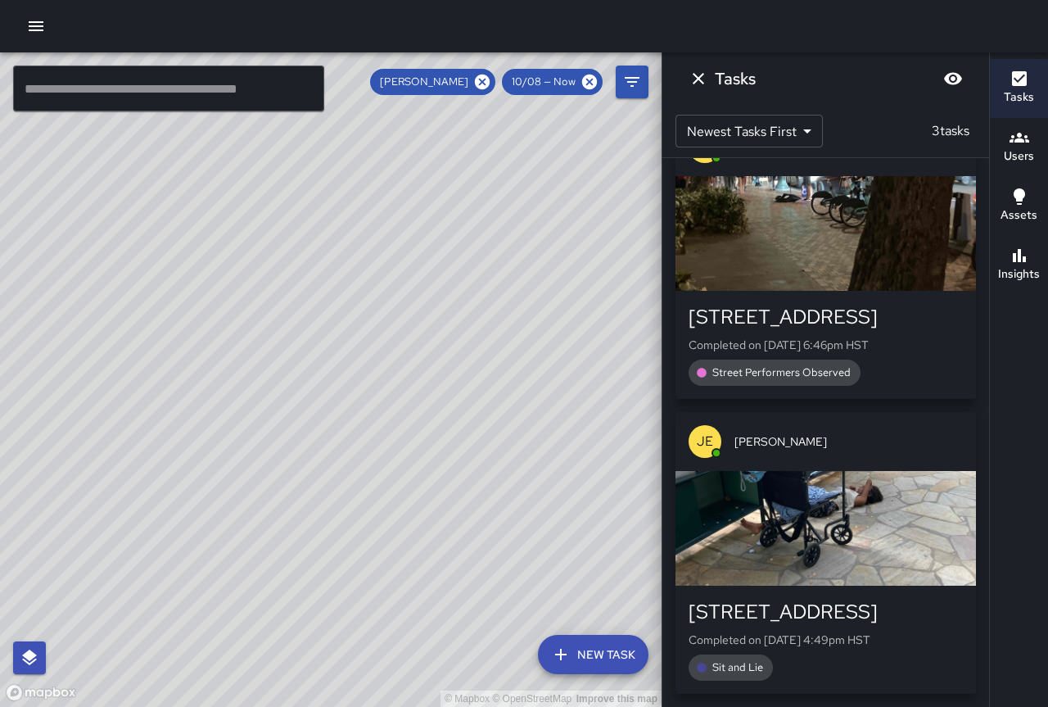
drag, startPoint x: 514, startPoint y: 247, endPoint x: 405, endPoint y: 342, distance: 145.1
click at [405, 342] on div "© Mapbox © OpenStreetMap Improve this map" at bounding box center [331, 379] width 662 height 654
drag, startPoint x: 475, startPoint y: 307, endPoint x: 423, endPoint y: 303, distance: 52.6
click at [414, 291] on div "© Mapbox © OpenStreetMap Improve this map" at bounding box center [331, 379] width 662 height 654
drag, startPoint x: 504, startPoint y: 376, endPoint x: 434, endPoint y: 283, distance: 115.8
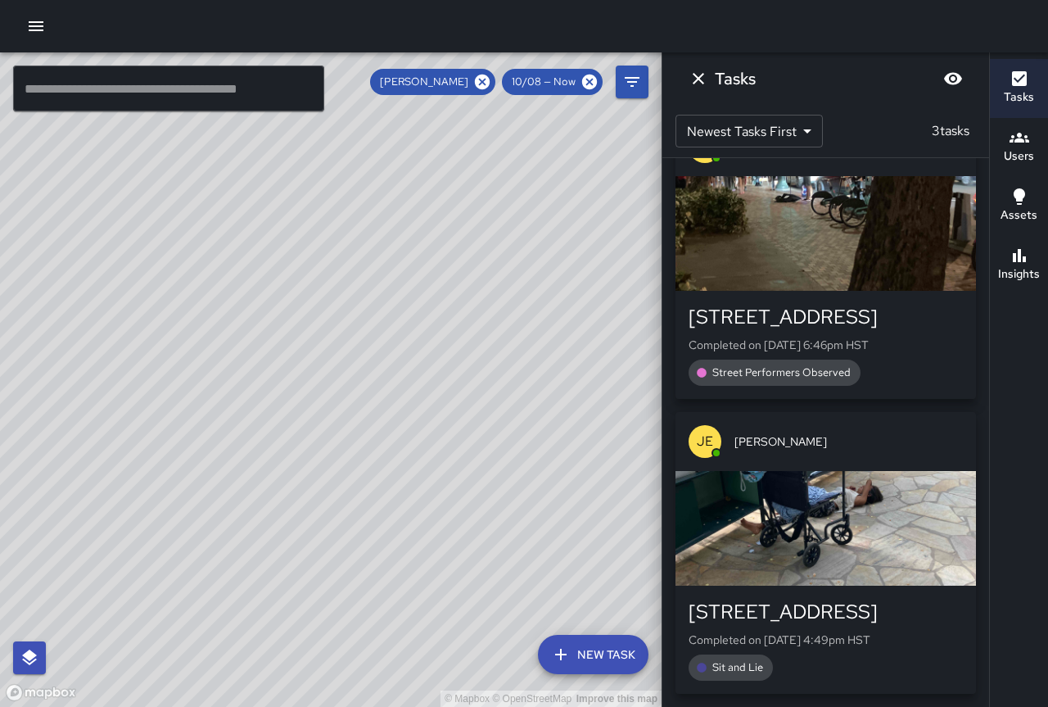
click at [435, 283] on div "© Mapbox © OpenStreetMap Improve this map" at bounding box center [331, 379] width 662 height 654
drag, startPoint x: 542, startPoint y: 418, endPoint x: 427, endPoint y: 307, distance: 159.3
click at [427, 307] on div "© Mapbox © OpenStreetMap Improve this map" at bounding box center [331, 379] width 662 height 654
drag, startPoint x: 363, startPoint y: 319, endPoint x: 530, endPoint y: 478, distance: 230.5
click at [531, 474] on div "© Mapbox © OpenStreetMap Improve this map" at bounding box center [331, 379] width 662 height 654
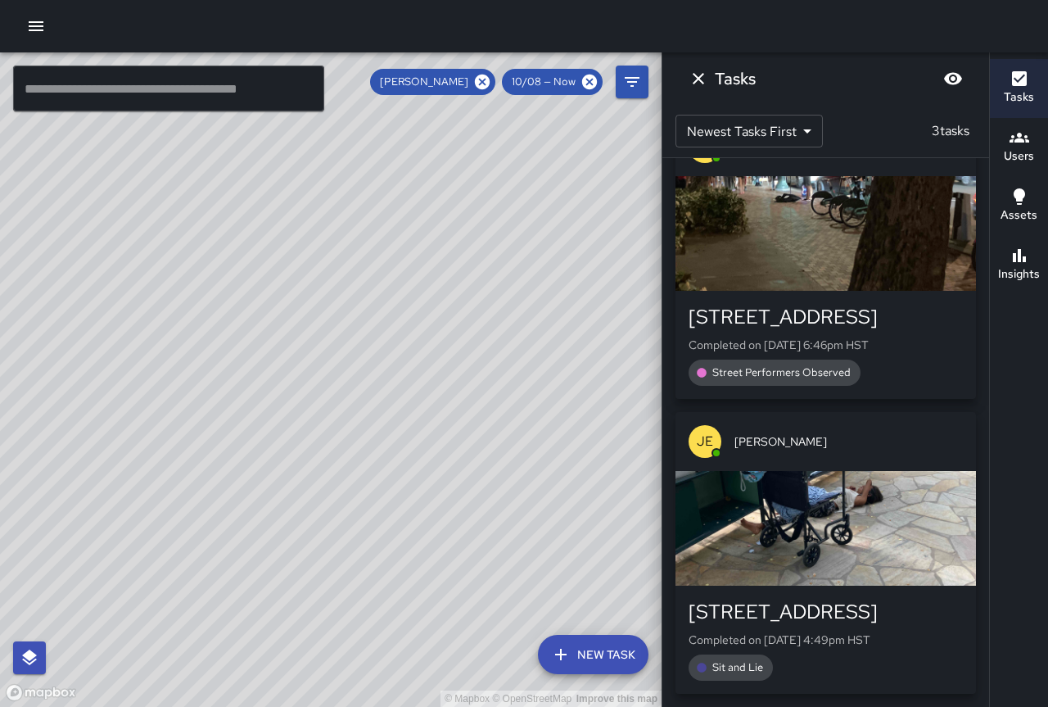
drag, startPoint x: 330, startPoint y: 340, endPoint x: 444, endPoint y: 442, distance: 153.1
click at [444, 442] on div "© Mapbox © OpenStreetMap Improve this map" at bounding box center [331, 379] width 662 height 654
drag, startPoint x: 364, startPoint y: 314, endPoint x: 507, endPoint y: 548, distance: 273.9
click at [509, 560] on div "© Mapbox © OpenStreetMap Improve this map" at bounding box center [331, 379] width 662 height 654
drag, startPoint x: 399, startPoint y: 339, endPoint x: 502, endPoint y: 468, distance: 165.5
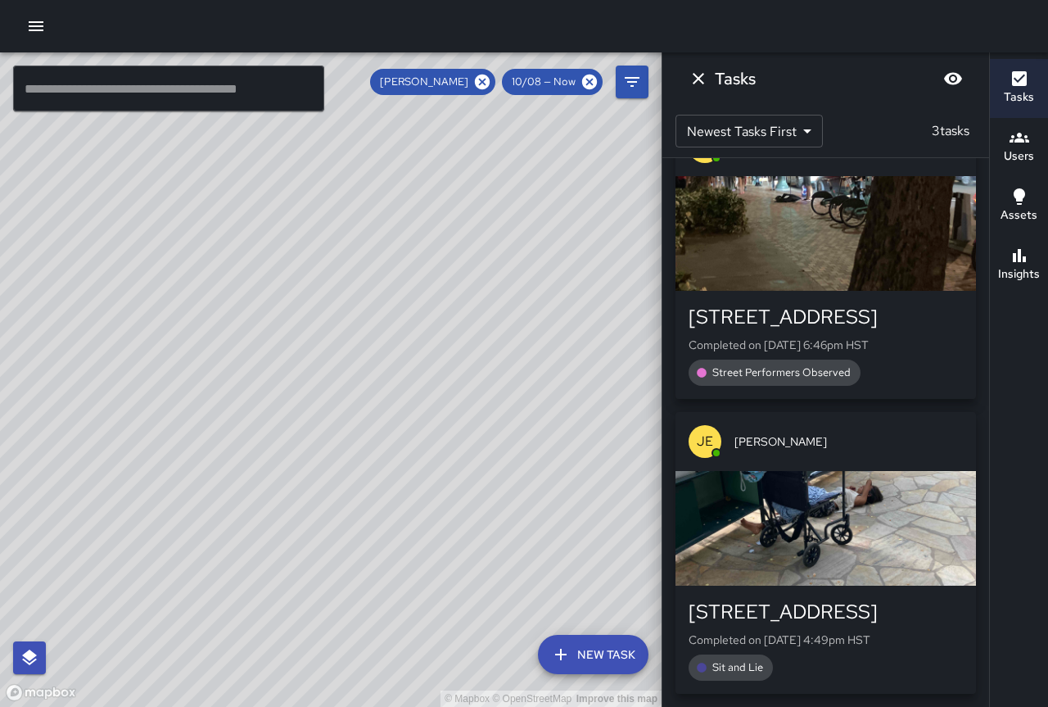
click at [513, 471] on div "© Mapbox © OpenStreetMap Improve this map" at bounding box center [331, 379] width 662 height 654
drag, startPoint x: 487, startPoint y: 366, endPoint x: 329, endPoint y: 585, distance: 270.4
click at [329, 585] on div "© Mapbox © OpenStreetMap Improve this map" at bounding box center [331, 379] width 662 height 654
drag, startPoint x: 423, startPoint y: 444, endPoint x: 418, endPoint y: 572, distance: 127.9
click at [418, 576] on div "© Mapbox © OpenStreetMap Improve this map" at bounding box center [331, 379] width 662 height 654
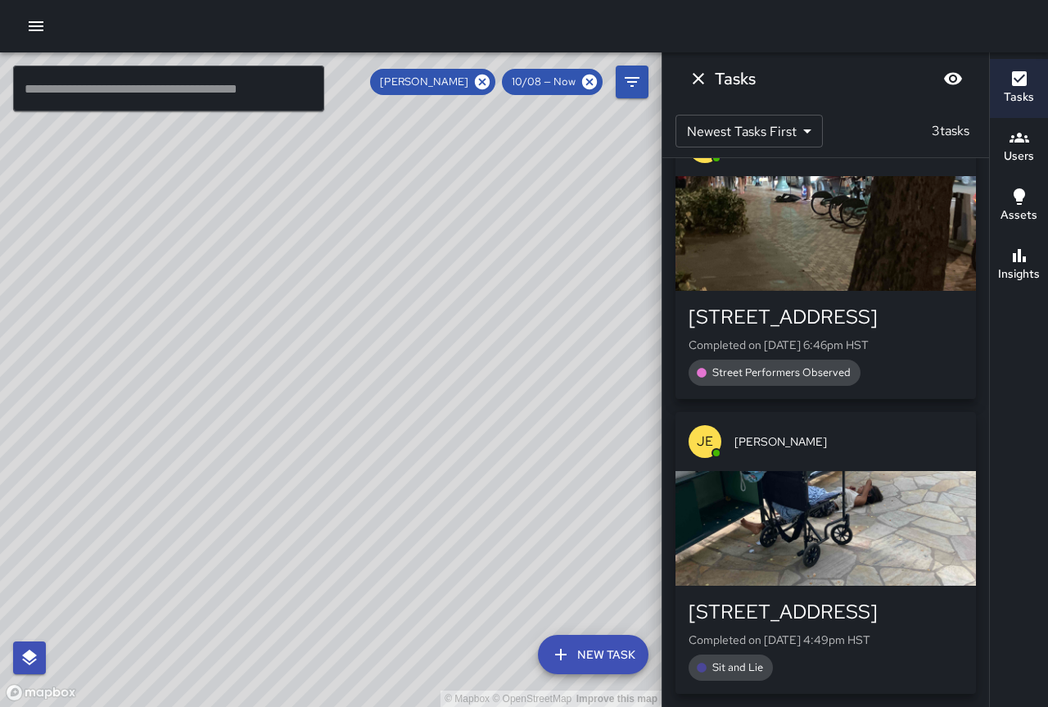
drag, startPoint x: 357, startPoint y: 380, endPoint x: 433, endPoint y: 320, distance: 96.8
click at [433, 320] on div "© Mapbox © OpenStreetMap Improve this map" at bounding box center [331, 379] width 662 height 654
drag, startPoint x: 436, startPoint y: 379, endPoint x: 418, endPoint y: 315, distance: 66.4
click at [416, 273] on div "© Mapbox © OpenStreetMap Improve this map" at bounding box center [331, 379] width 662 height 654
drag, startPoint x: 223, startPoint y: 306, endPoint x: 304, endPoint y: 431, distance: 148.5
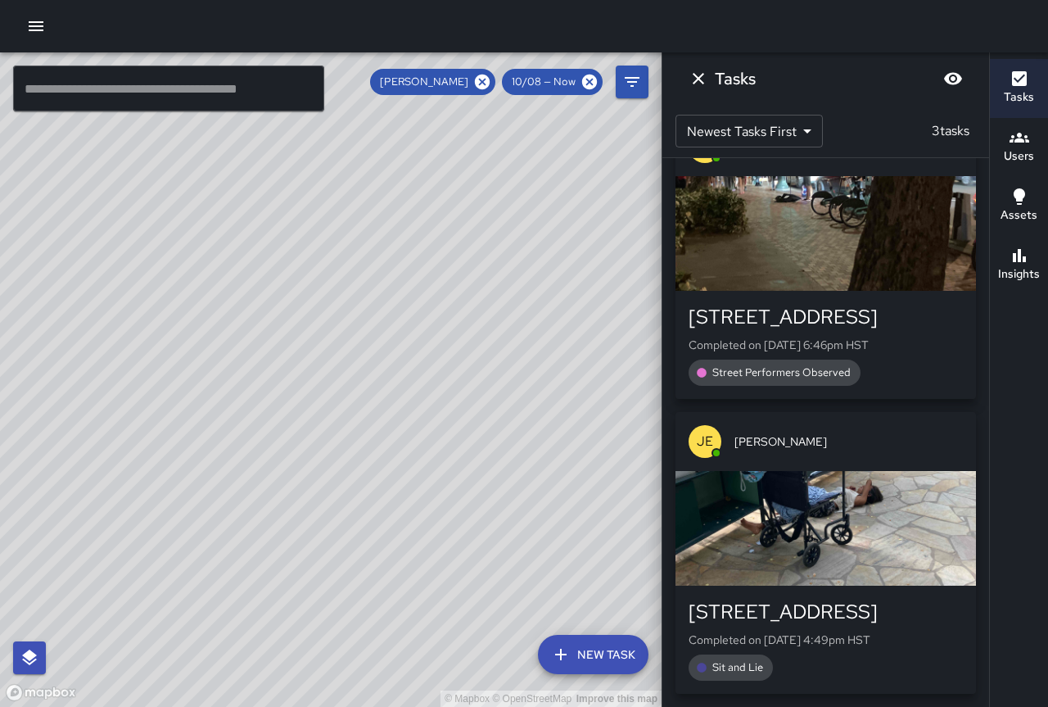
click at [304, 431] on div "© Mapbox © OpenStreetMap Improve this map" at bounding box center [331, 379] width 662 height 654
drag, startPoint x: 269, startPoint y: 302, endPoint x: 358, endPoint y: 428, distance: 154.5
click at [366, 435] on div "© Mapbox © OpenStreetMap Improve this map" at bounding box center [331, 379] width 662 height 654
drag, startPoint x: 301, startPoint y: 307, endPoint x: 318, endPoint y: 368, distance: 63.0
click at [318, 368] on div "© Mapbox © OpenStreetMap Improve this map" at bounding box center [331, 379] width 662 height 654
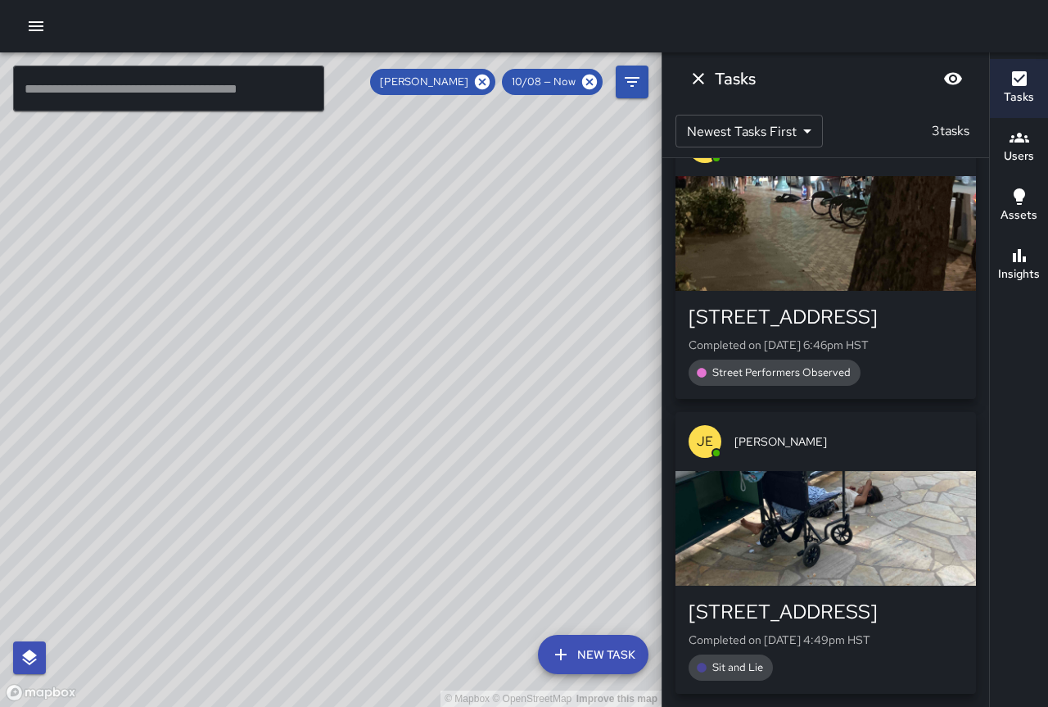
drag, startPoint x: 572, startPoint y: 552, endPoint x: 481, endPoint y: 467, distance: 124.6
click at [481, 465] on div "© Mapbox © OpenStreetMap Improve this map" at bounding box center [331, 379] width 662 height 654
drag, startPoint x: 215, startPoint y: 353, endPoint x: 292, endPoint y: 416, distance: 98.9
click at [339, 430] on div "© Mapbox © OpenStreetMap Improve this map" at bounding box center [331, 379] width 662 height 654
drag, startPoint x: 179, startPoint y: 318, endPoint x: 329, endPoint y: 412, distance: 177.7
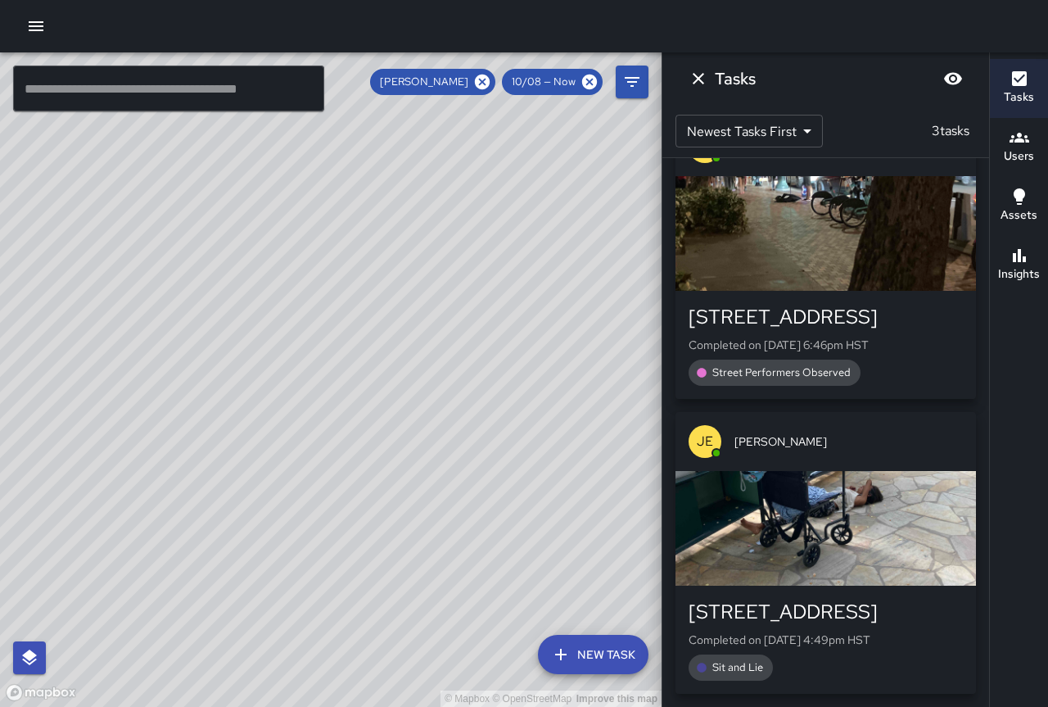
click at [333, 420] on div "© Mapbox © OpenStreetMap Improve this map" at bounding box center [331, 379] width 662 height 654
drag, startPoint x: 269, startPoint y: 305, endPoint x: 296, endPoint y: 330, distance: 37.1
click at [296, 330] on div "© Mapbox © OpenStreetMap Improve this map" at bounding box center [331, 379] width 662 height 654
drag, startPoint x: 394, startPoint y: 432, endPoint x: 5, endPoint y: 235, distance: 436.2
click at [5, 235] on div "© Mapbox © OpenStreetMap Improve this map" at bounding box center [331, 379] width 662 height 654
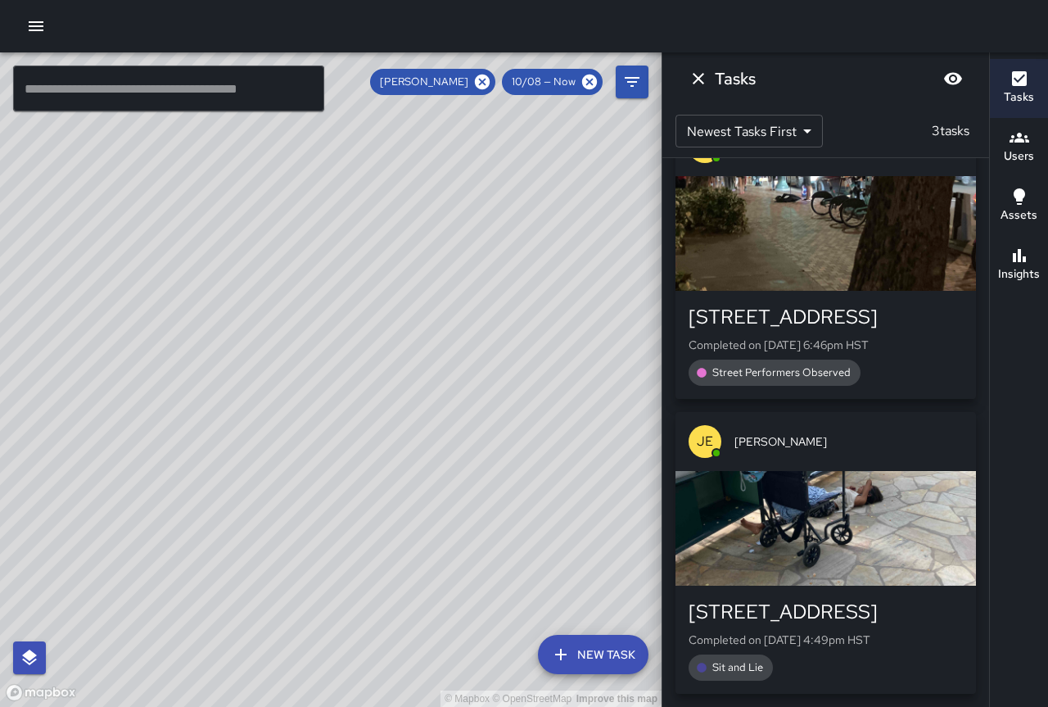
drag, startPoint x: 175, startPoint y: 319, endPoint x: 312, endPoint y: 382, distance: 150.6
click at [312, 382] on div "© Mapbox © OpenStreetMap Improve this map" at bounding box center [331, 379] width 662 height 654
drag, startPoint x: 206, startPoint y: 283, endPoint x: 414, endPoint y: 394, distance: 235.2
click at [414, 394] on div "© Mapbox © OpenStreetMap Improve this map" at bounding box center [331, 379] width 662 height 654
click at [704, 75] on icon "Dismiss" at bounding box center [699, 79] width 20 height 20
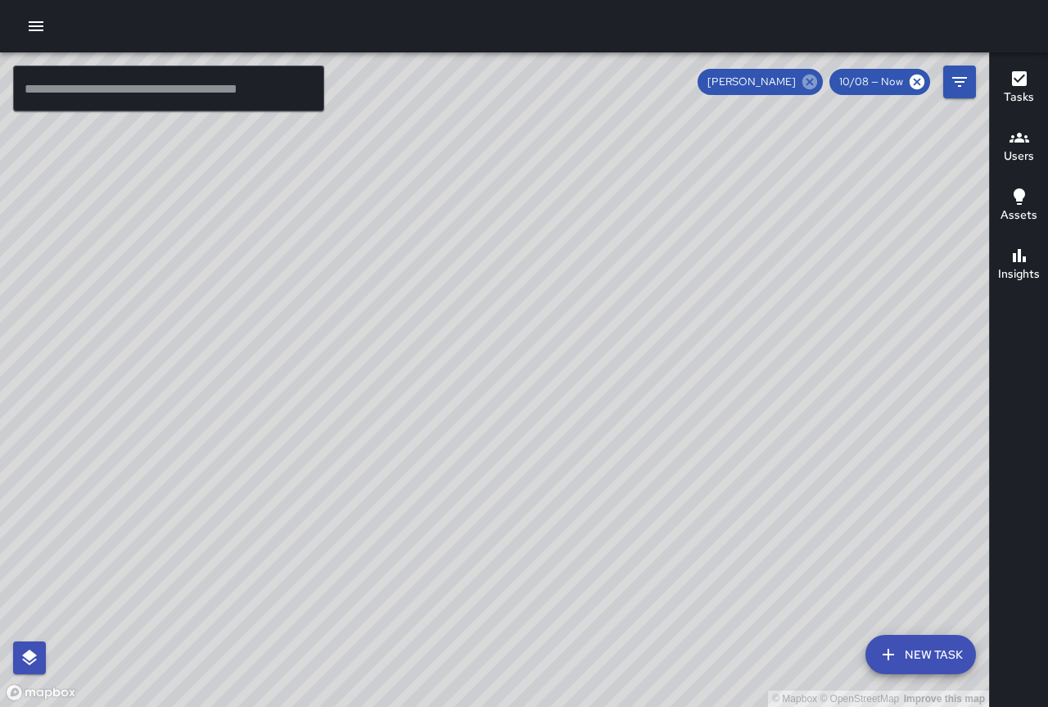
click at [816, 84] on icon at bounding box center [810, 82] width 18 height 18
click at [815, 79] on div "© Mapbox © OpenStreetMap Improve this map" at bounding box center [494, 379] width 989 height 654
drag, startPoint x: 559, startPoint y: 436, endPoint x: 418, endPoint y: 267, distance: 220.3
click at [418, 267] on div "© Mapbox © OpenStreetMap Improve this map" at bounding box center [494, 379] width 989 height 654
drag, startPoint x: 545, startPoint y: 346, endPoint x: 517, endPoint y: 199, distance: 150.0
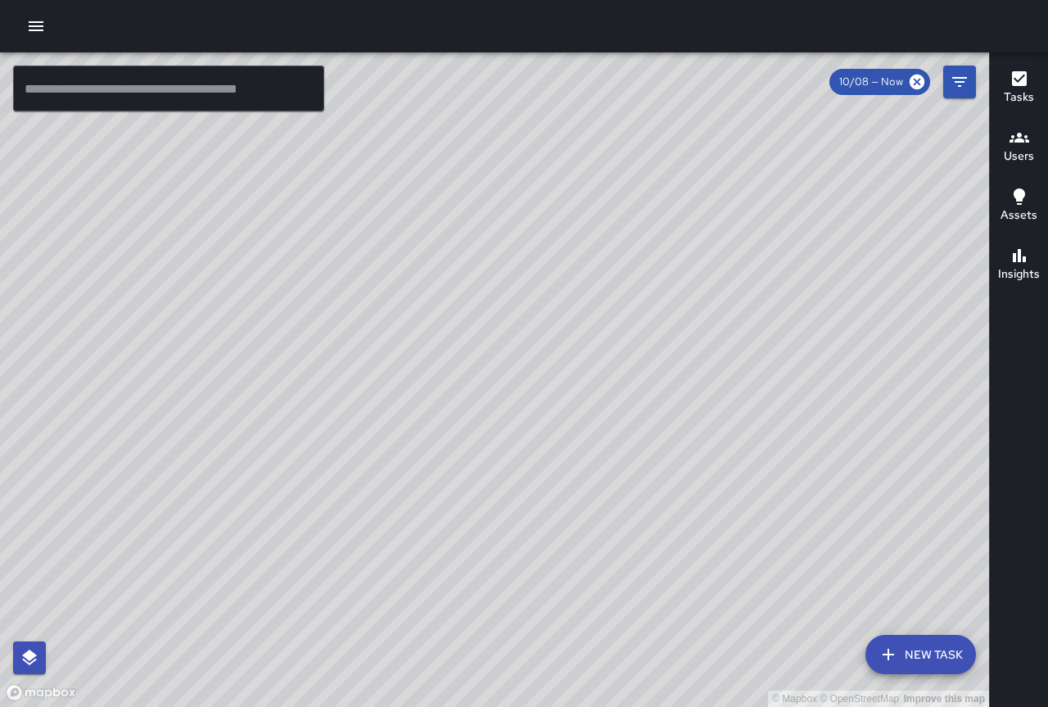
click at [517, 199] on div "© Mapbox © OpenStreetMap Improve this map" at bounding box center [494, 379] width 989 height 654
drag, startPoint x: 542, startPoint y: 292, endPoint x: 622, endPoint y: 353, distance: 101.1
click at [710, 413] on div "© Mapbox © OpenStreetMap Improve this map" at bounding box center [494, 379] width 989 height 654
drag, startPoint x: 538, startPoint y: 230, endPoint x: 679, endPoint y: 391, distance: 214.1
click at [679, 391] on div "© Mapbox © OpenStreetMap Improve this map" at bounding box center [494, 379] width 989 height 654
